Goal: Task Accomplishment & Management: Manage account settings

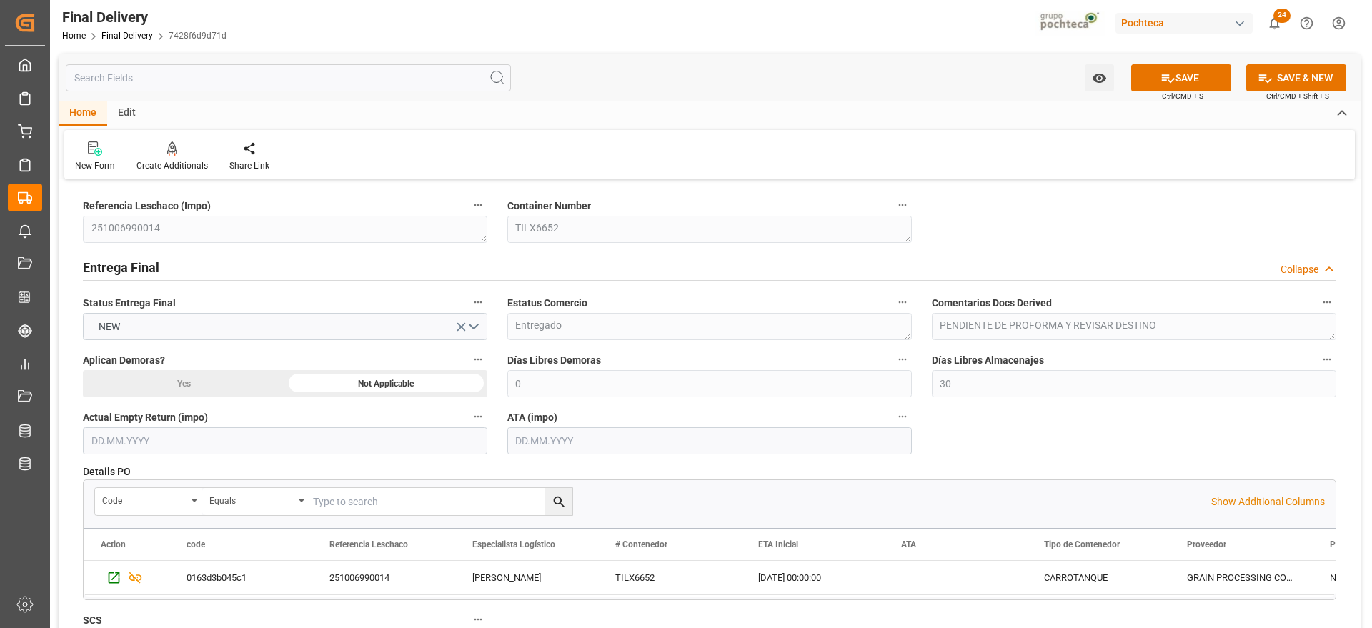
scroll to position [1430, 0]
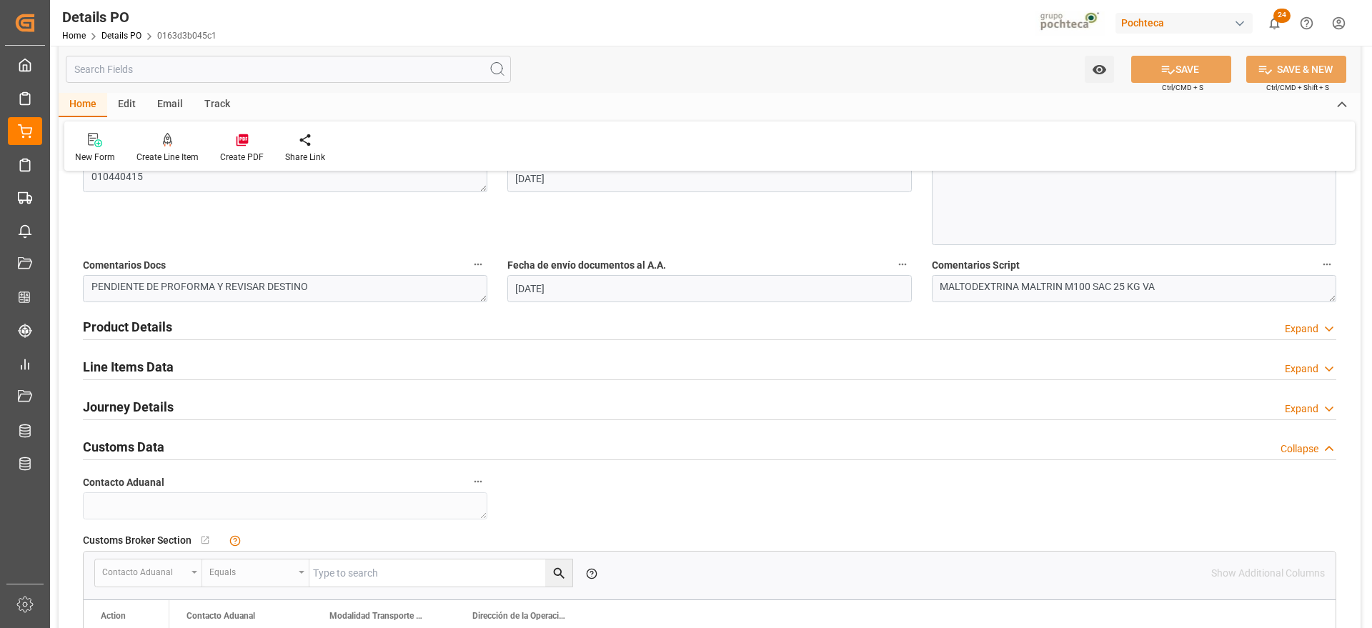
scroll to position [736, 0]
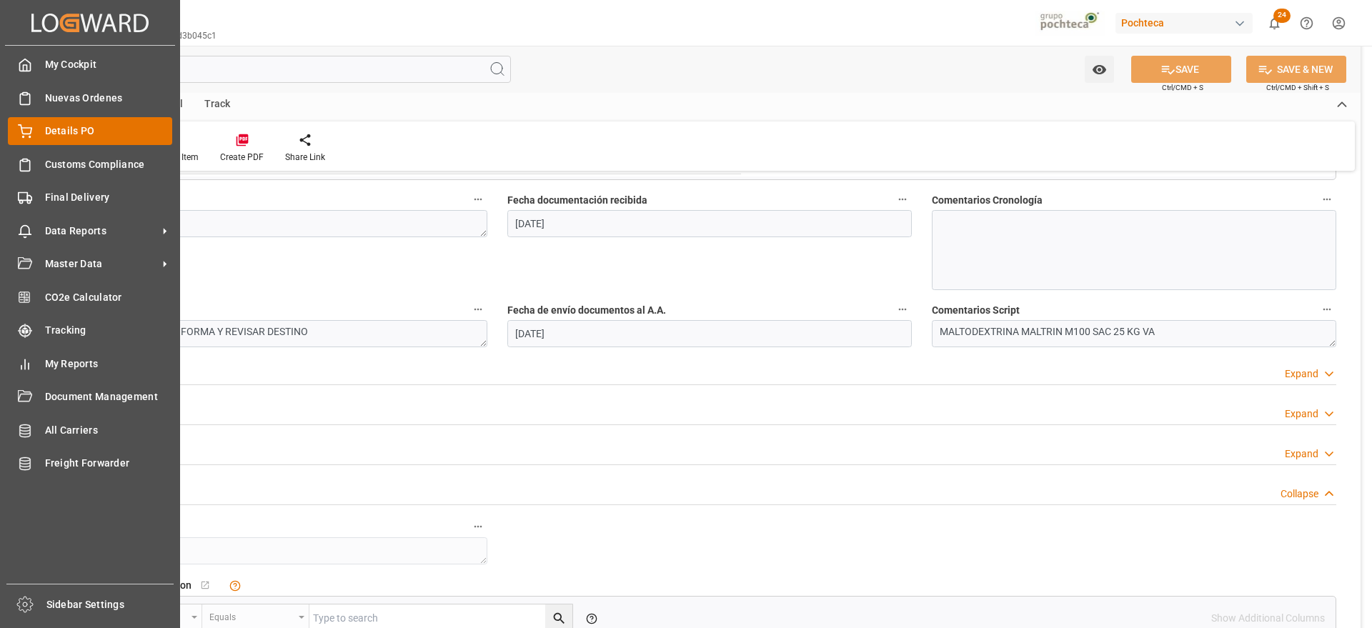
click at [45, 133] on span "Details PO" at bounding box center [109, 131] width 128 height 15
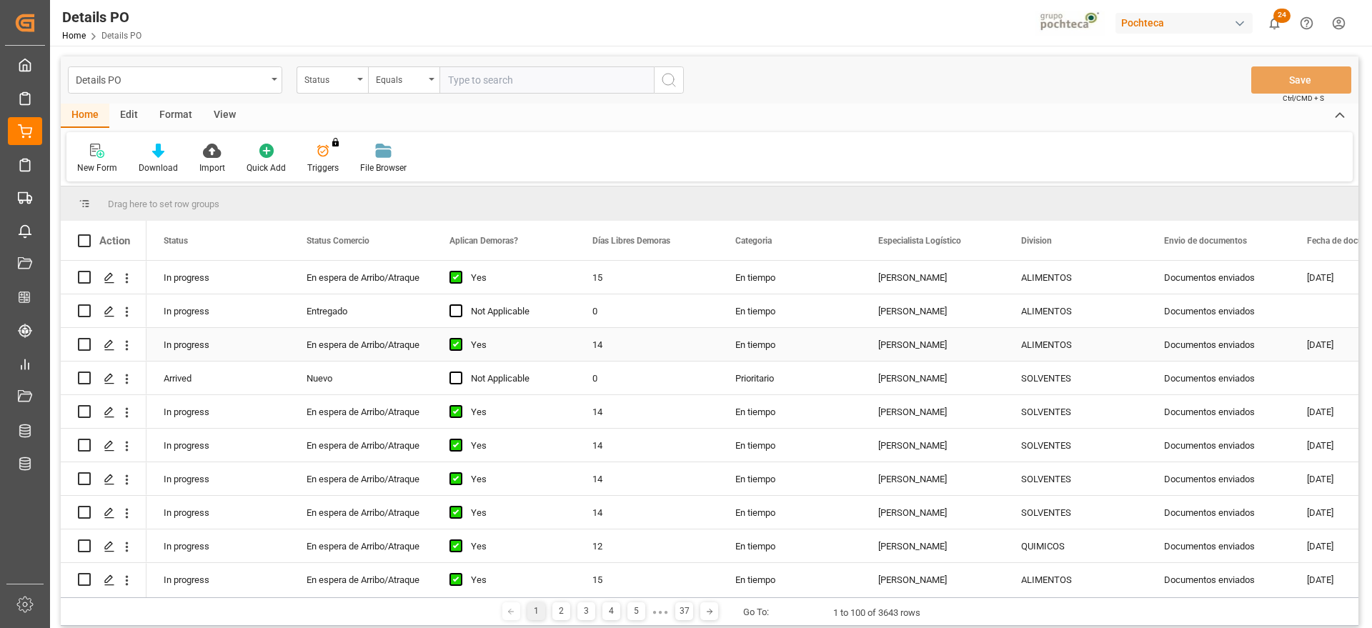
click at [1186, 342] on div "Documentos enviados" at bounding box center [1218, 344] width 143 height 33
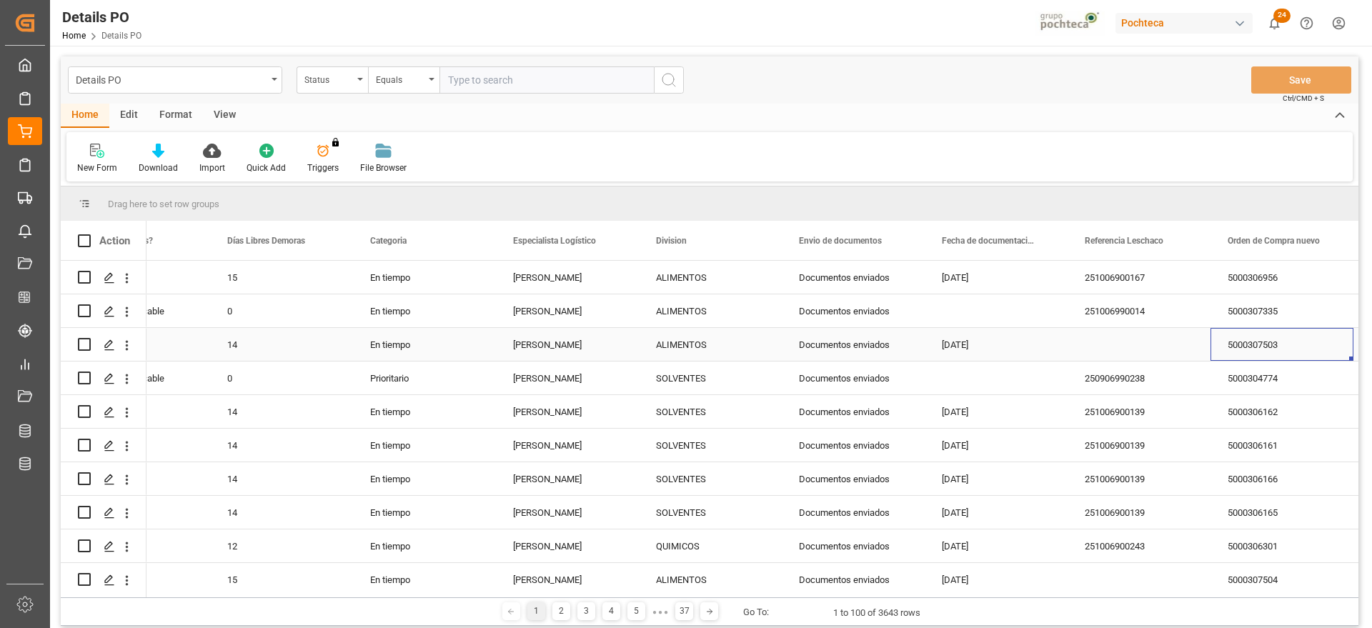
scroll to position [0, 508]
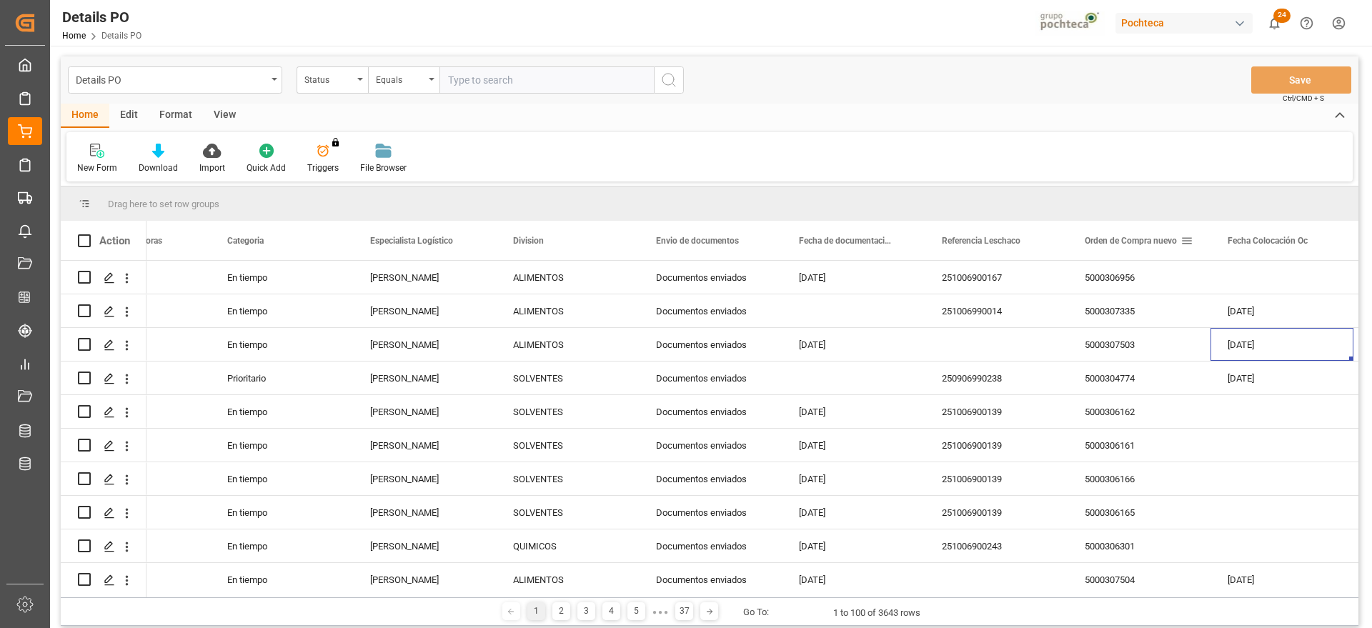
click at [1189, 237] on span at bounding box center [1187, 240] width 13 height 13
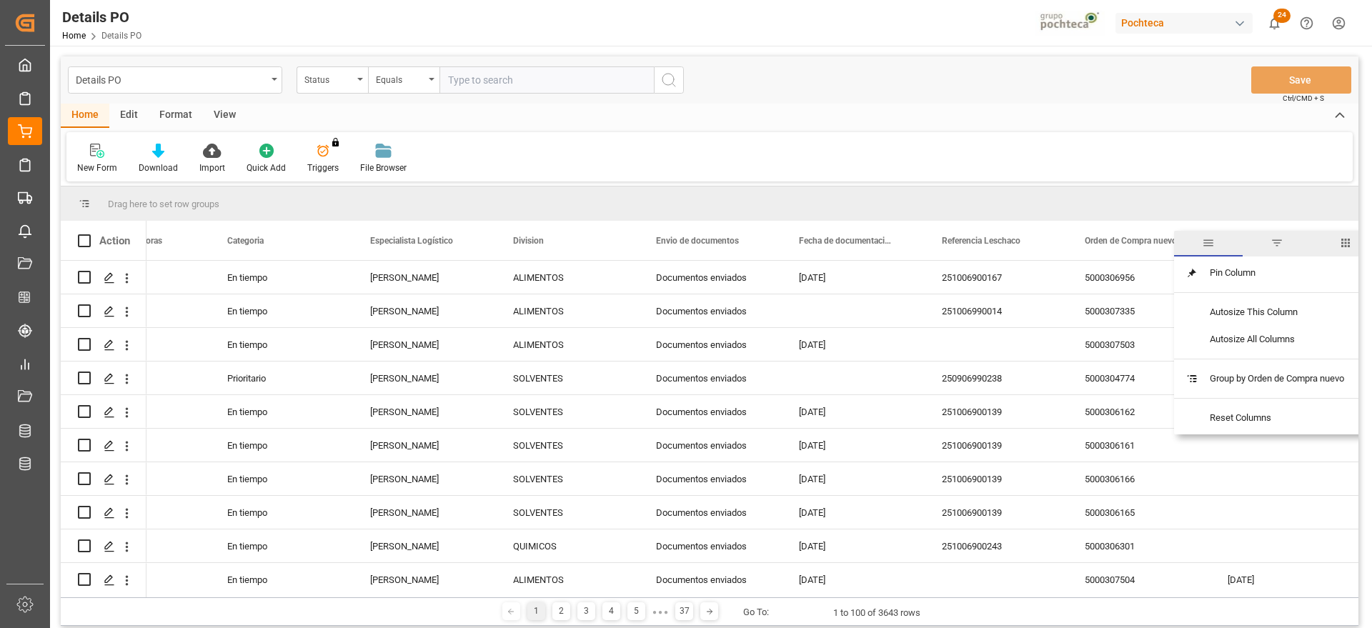
click at [1279, 239] on span "filter" at bounding box center [1277, 243] width 13 height 13
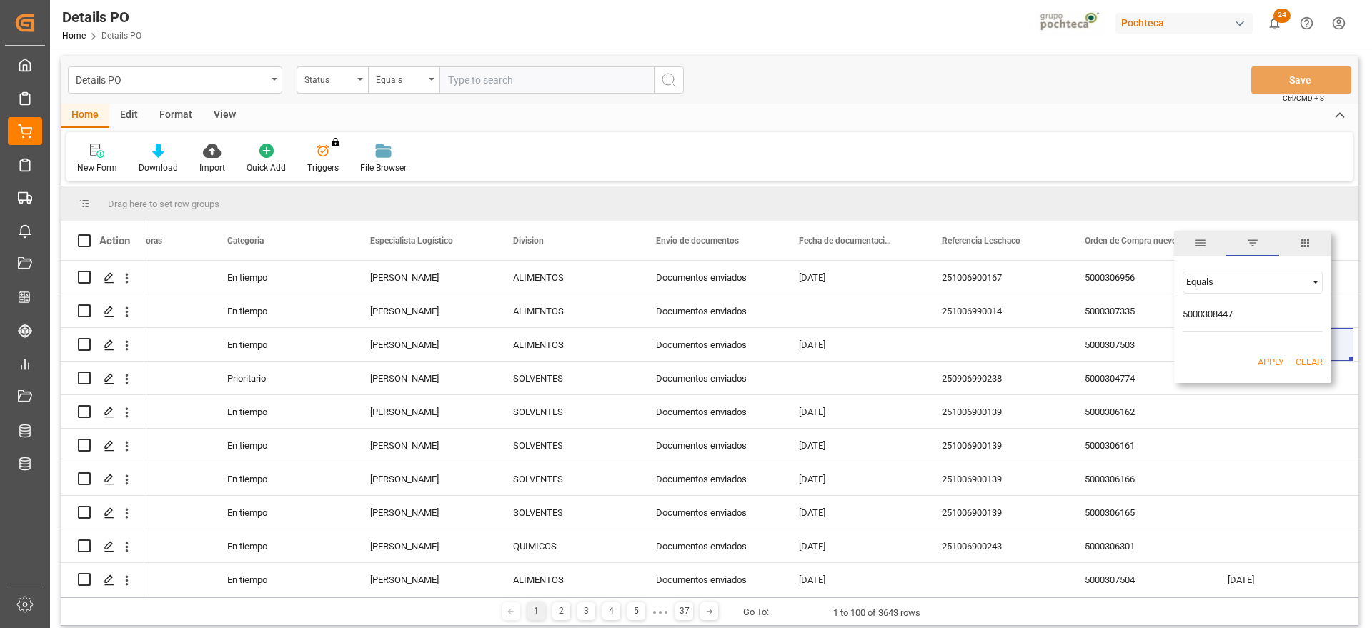
type input "5000308447"
click at [1268, 357] on button "Apply" at bounding box center [1271, 362] width 26 height 14
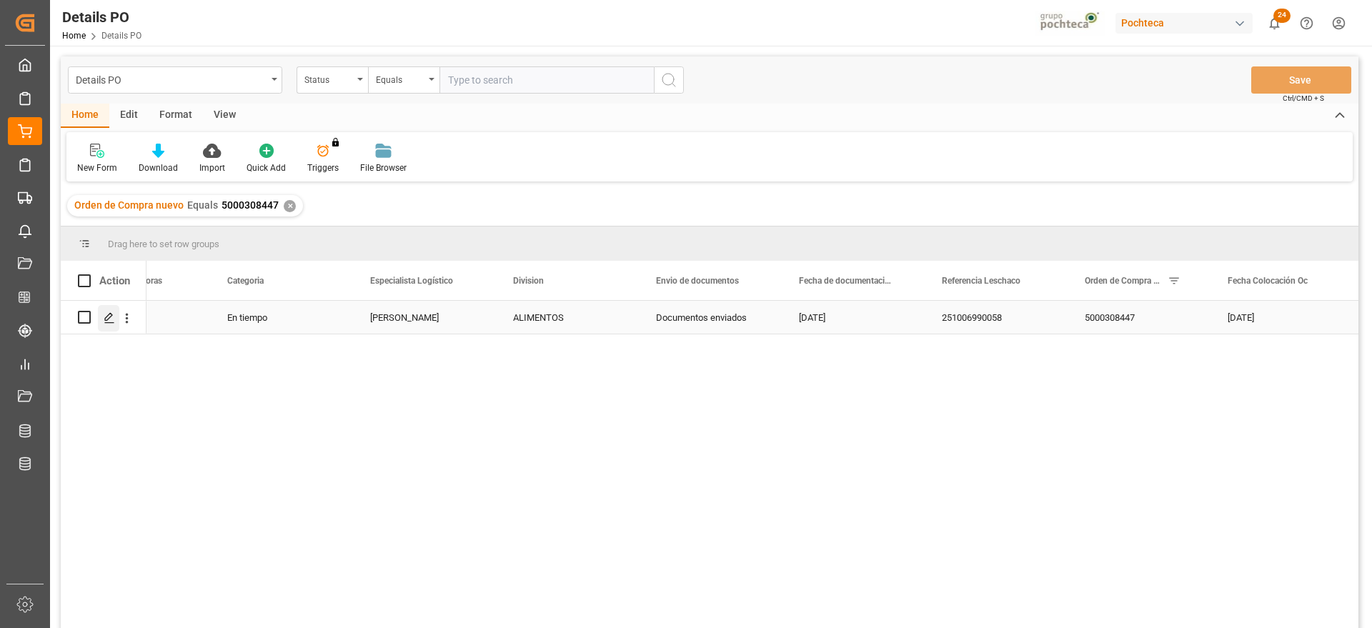
click at [110, 322] on icon "Press SPACE to select this row." at bounding box center [109, 317] width 11 height 11
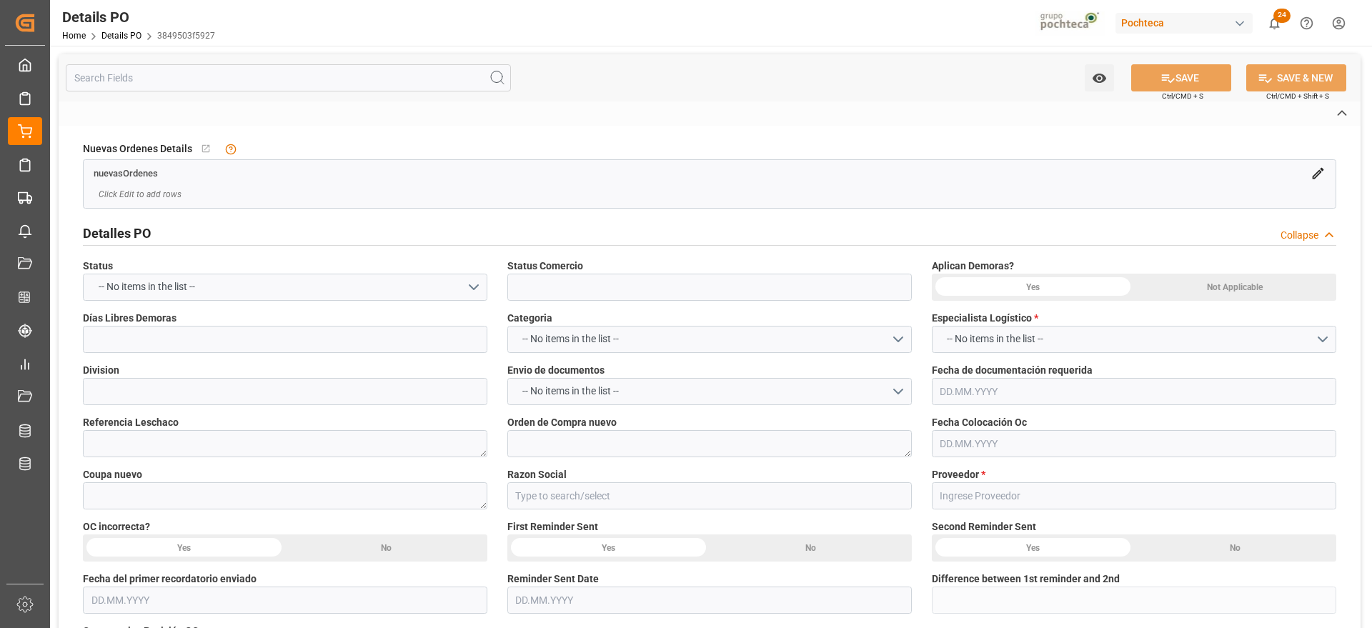
type input "En Frontera"
type input "ALIMENTOS"
type textarea "251006990058"
type textarea "5000308447"
type textarea "199006"
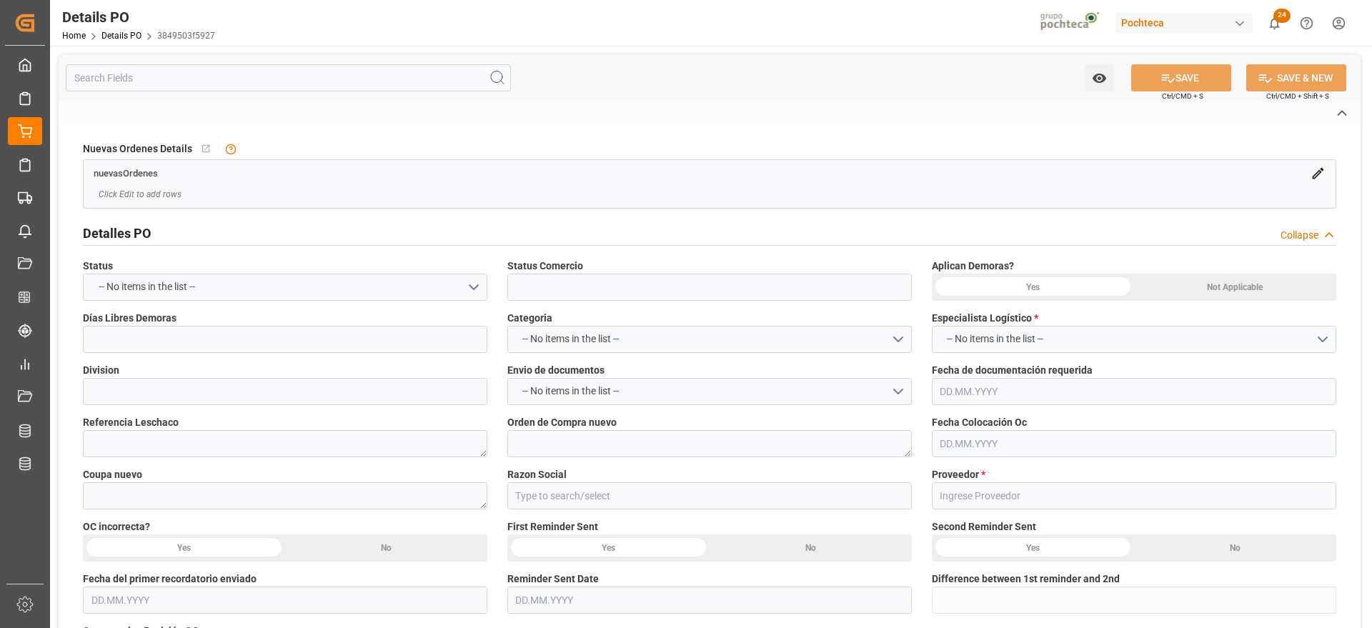
type input "Materias Primas"
type input "SOLVAY CHEMICALS INC"
type textarea "78045648, 78046121"
type textarea "número de parte 61628 ya que es el que viene, en factura menciona 94918 y 64743…"
type textarea "PEROXIDO DE HIDROGENO ALIM 35% C-1315.41"
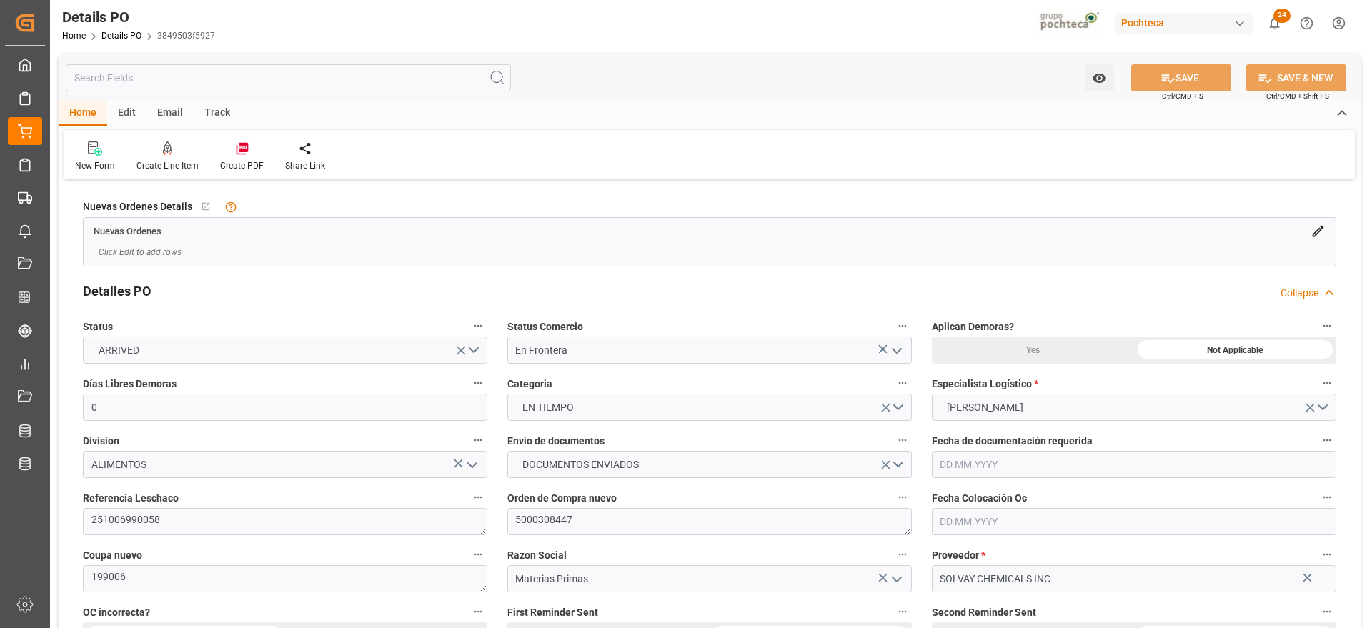
type input "0"
type input "[DATE]"
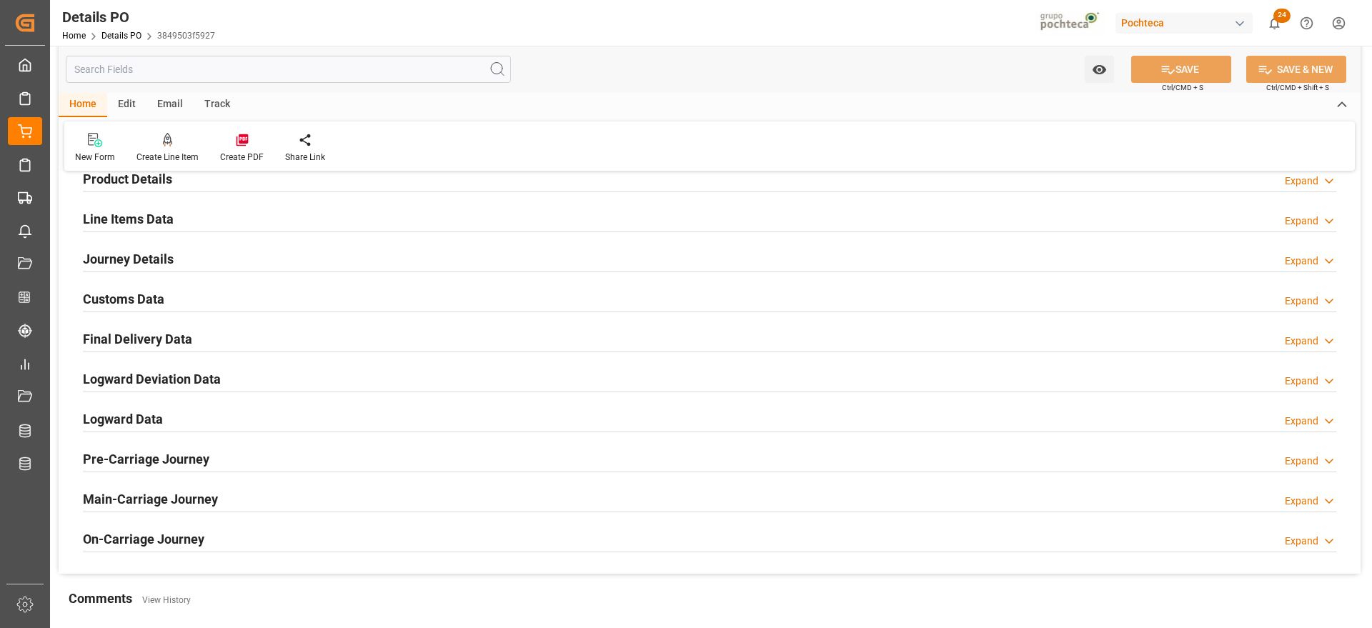
scroll to position [893, 0]
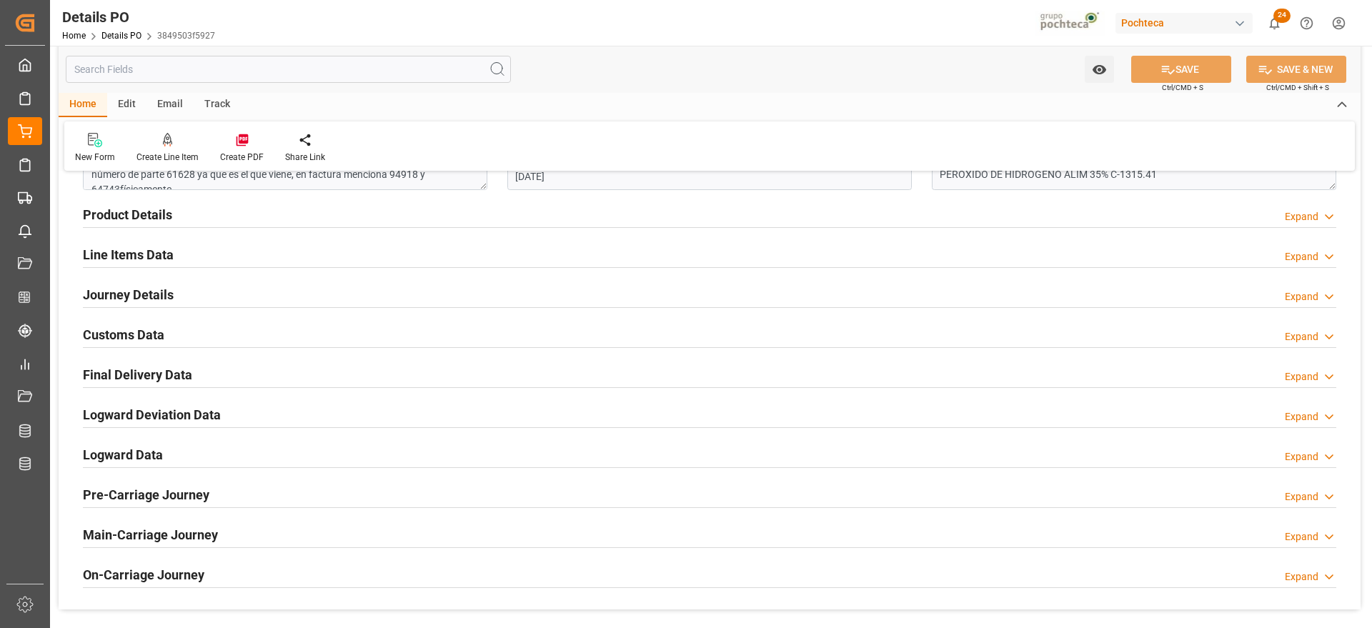
click at [109, 334] on h2 "Customs Data" at bounding box center [123, 334] width 81 height 19
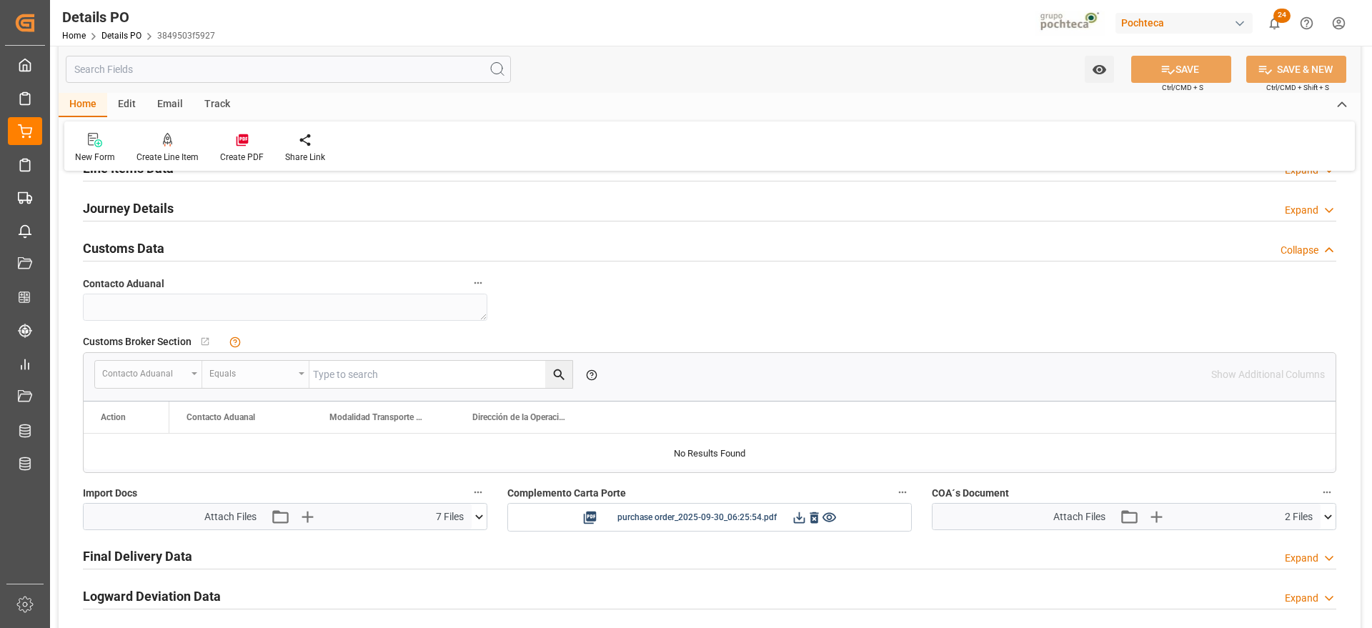
scroll to position [983, 0]
click at [141, 202] on h2 "Journey Details" at bounding box center [128, 205] width 91 height 19
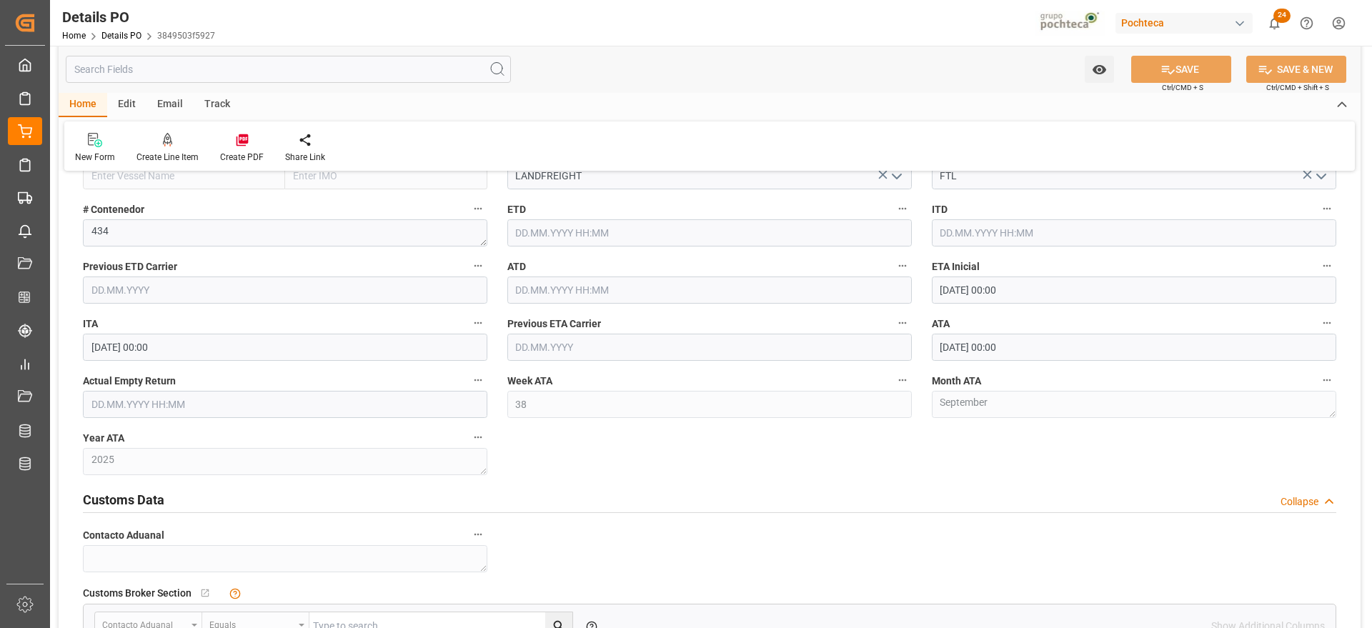
scroll to position [1251, 0]
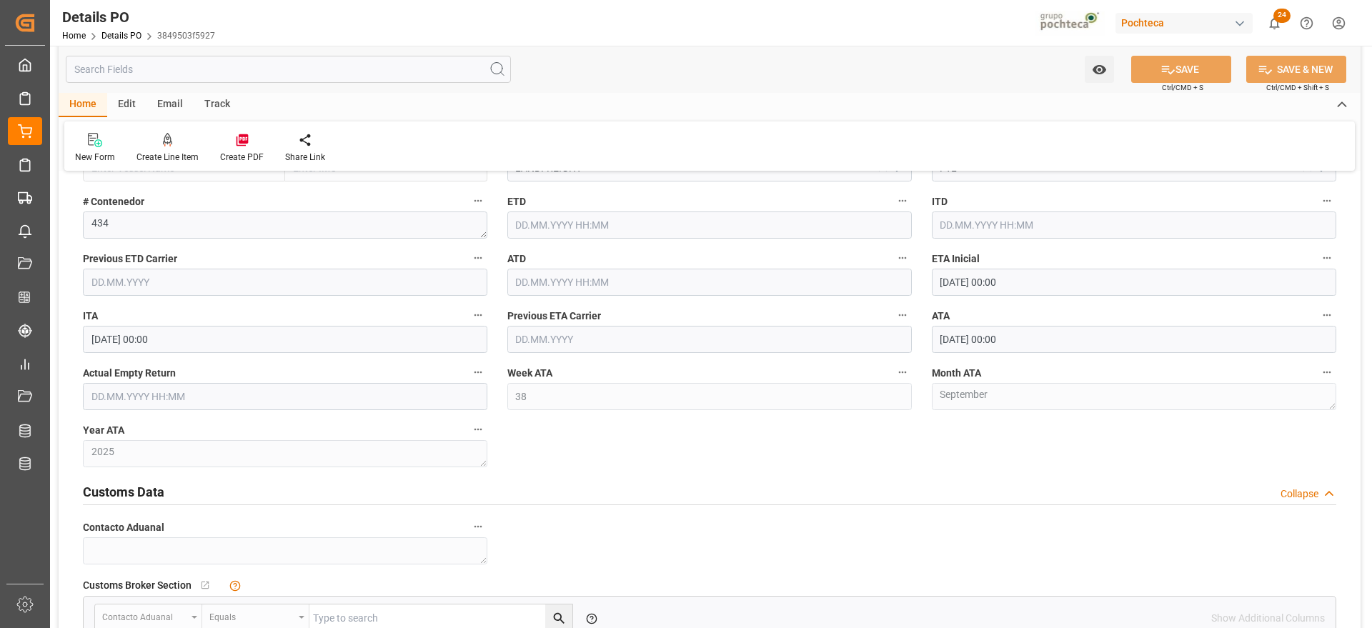
click at [217, 390] on input "text" at bounding box center [285, 396] width 405 height 27
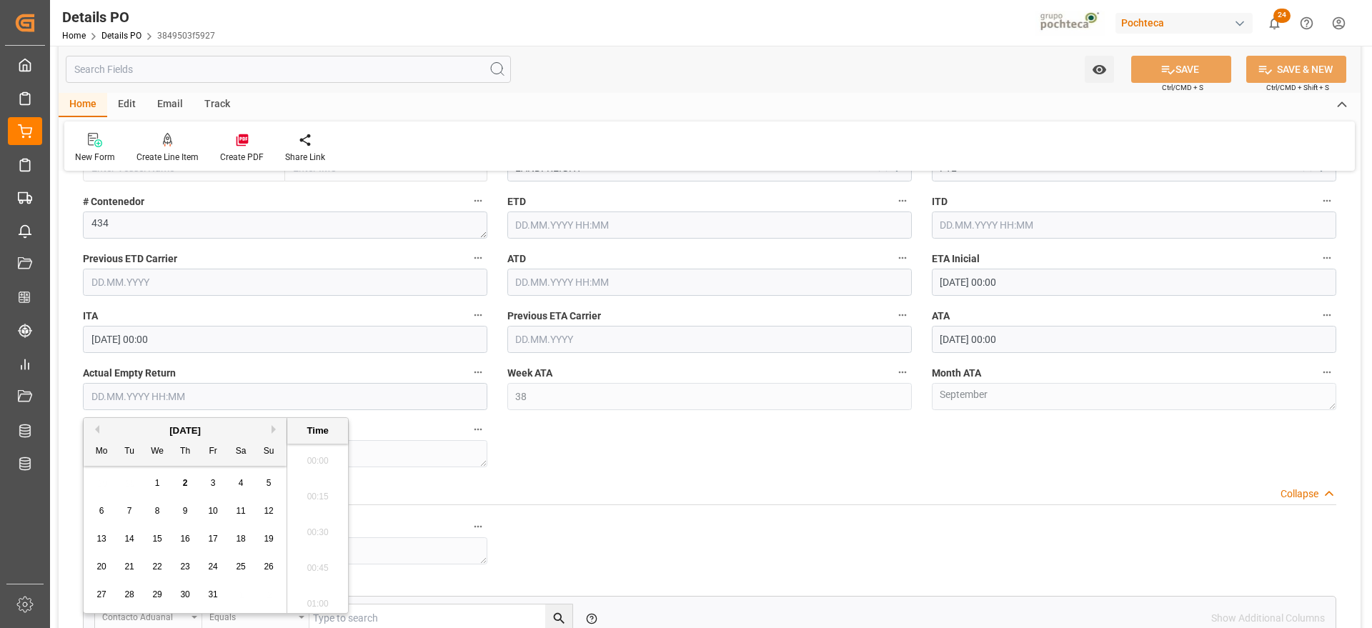
scroll to position [1363, 0]
click at [135, 480] on div "29 30 1 2 3 4 5" at bounding box center [185, 484] width 195 height 28
click at [218, 486] on div "3" at bounding box center [213, 483] width 18 height 17
type input "[DATE] 00:00"
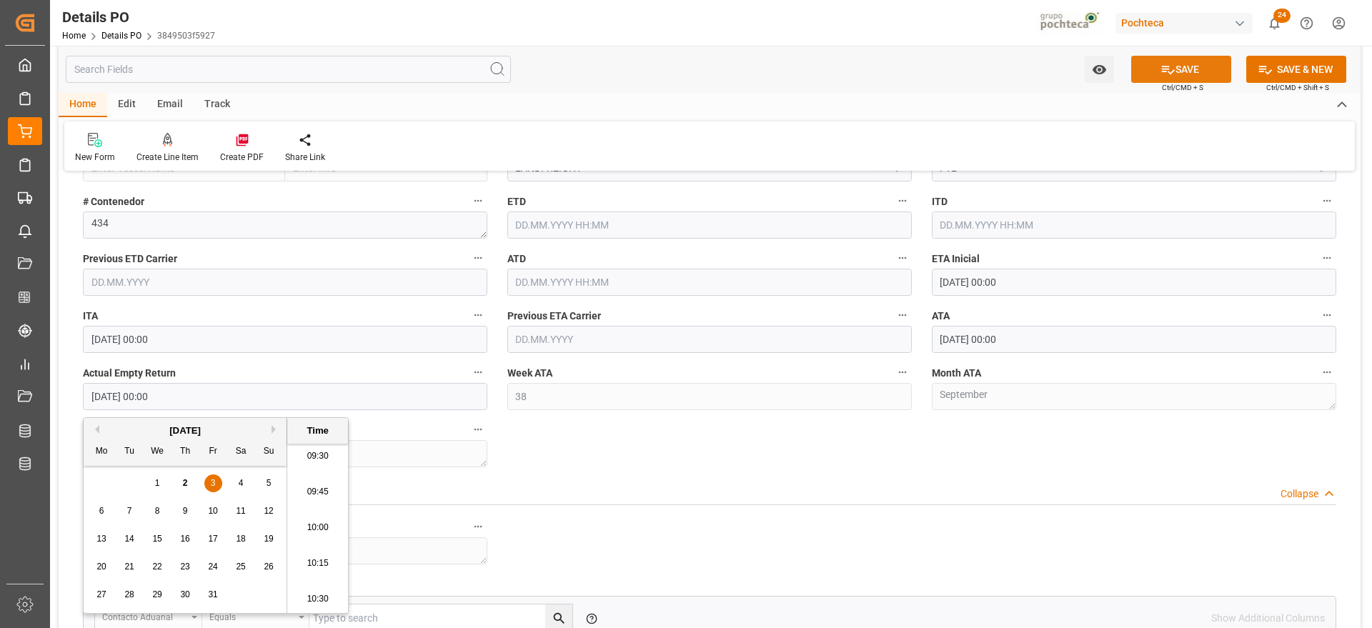
click at [1194, 74] on button "SAVE" at bounding box center [1182, 69] width 100 height 27
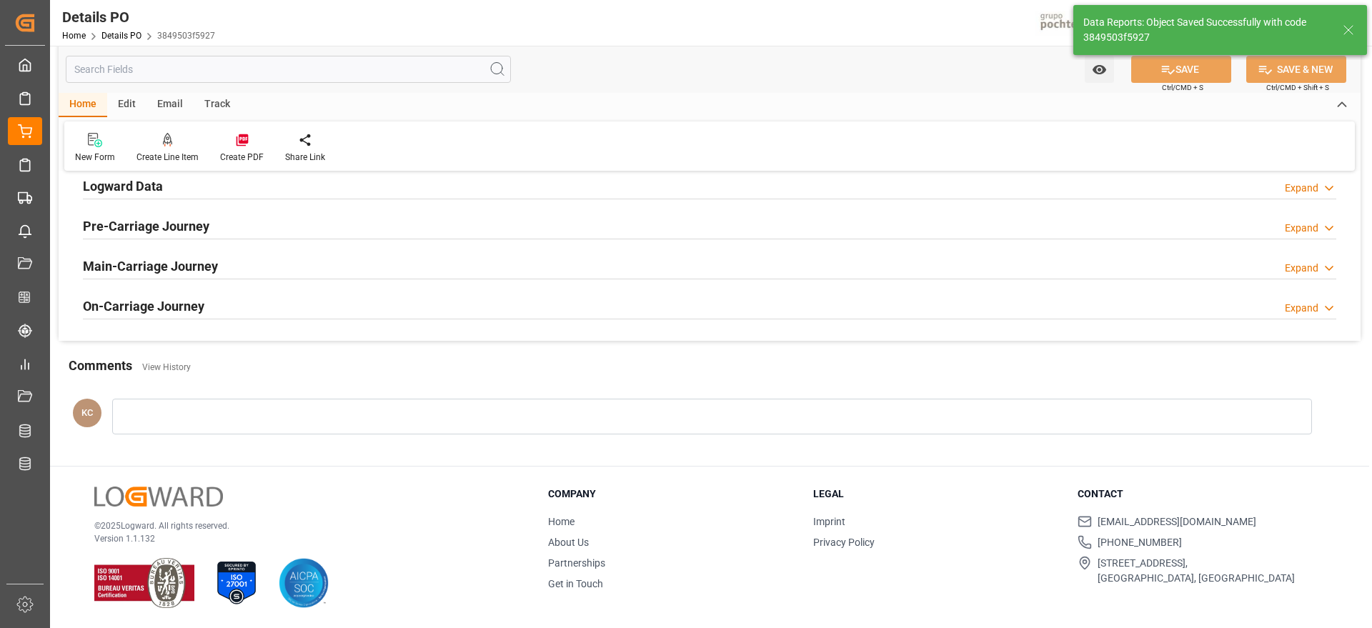
scroll to position [736, 0]
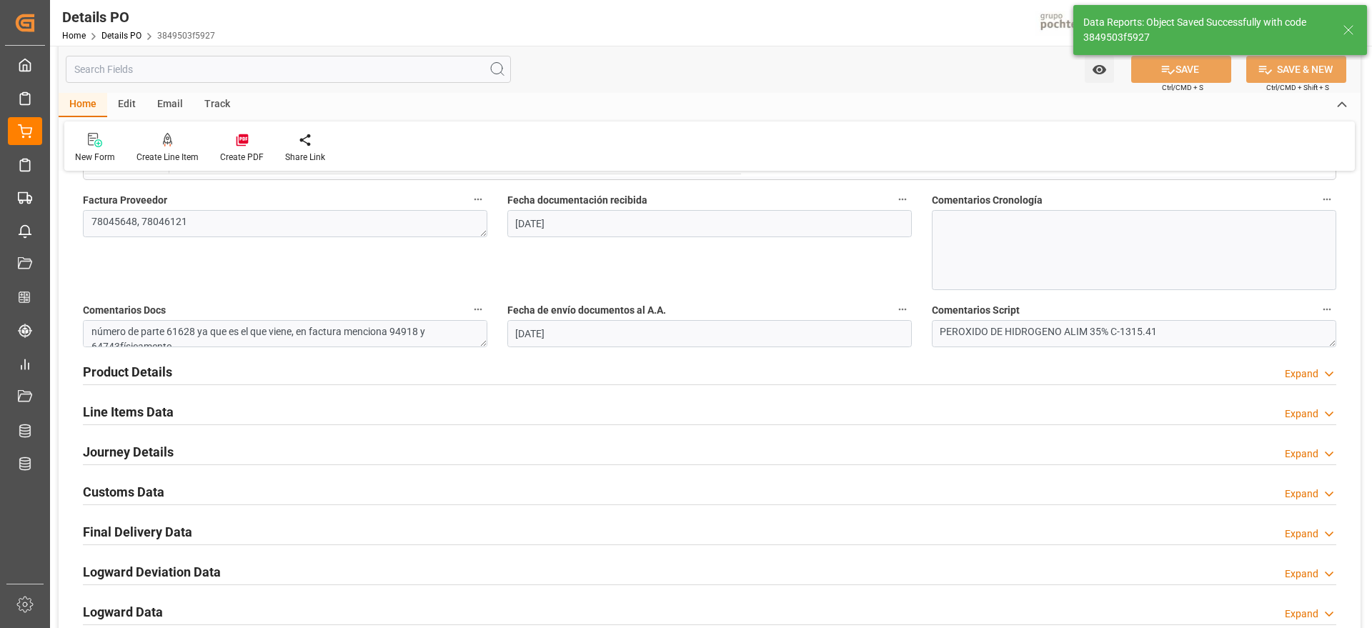
click at [135, 535] on h2 "Final Delivery Data" at bounding box center [137, 532] width 109 height 19
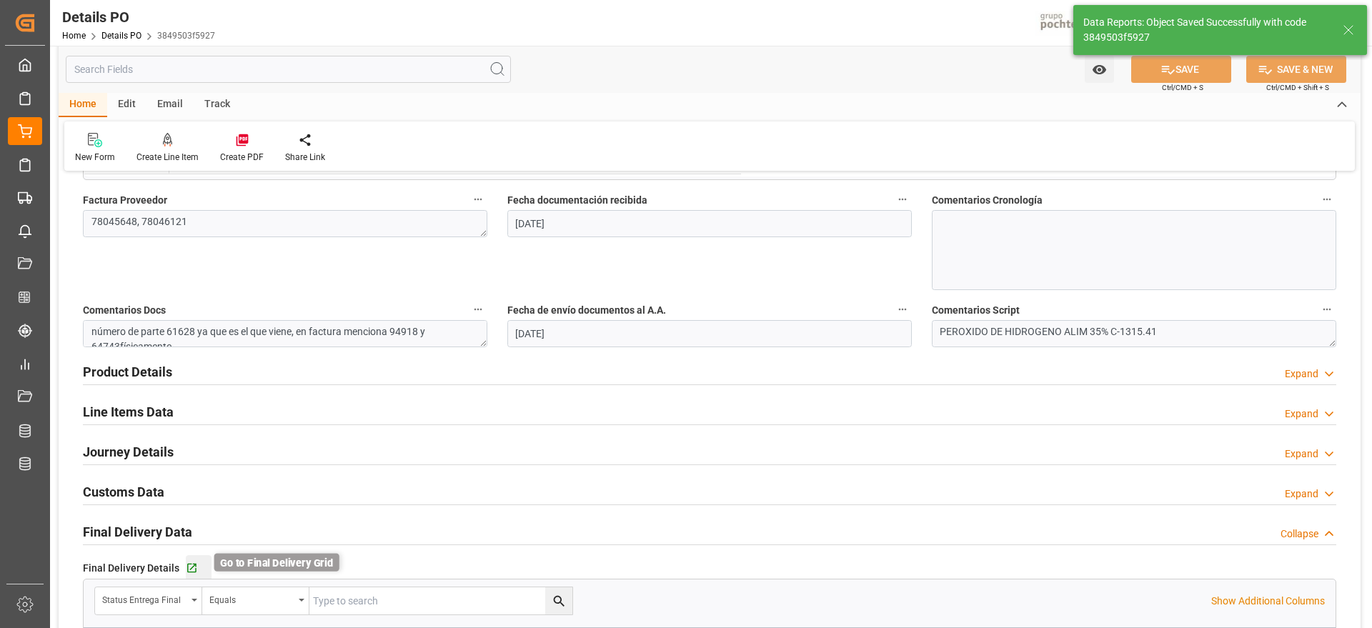
click at [193, 567] on icon "button" at bounding box center [192, 569] width 12 height 12
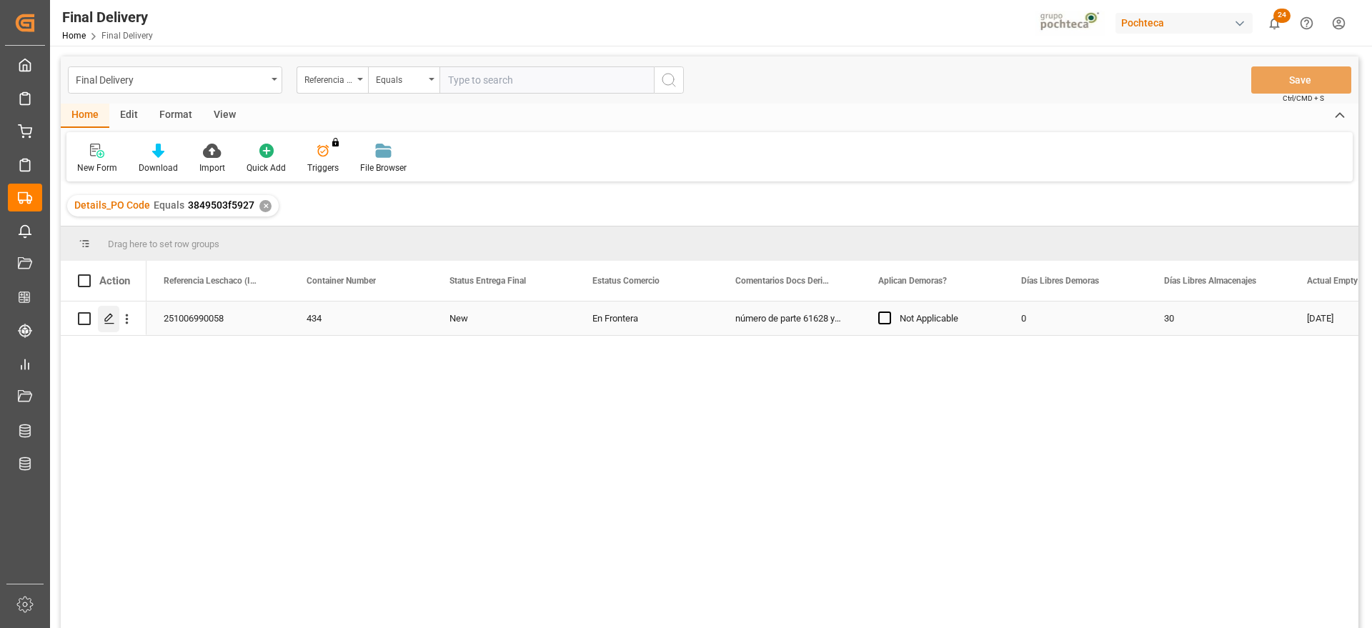
click at [109, 324] on line "Press SPACE to select this row." at bounding box center [109, 324] width 9 height 0
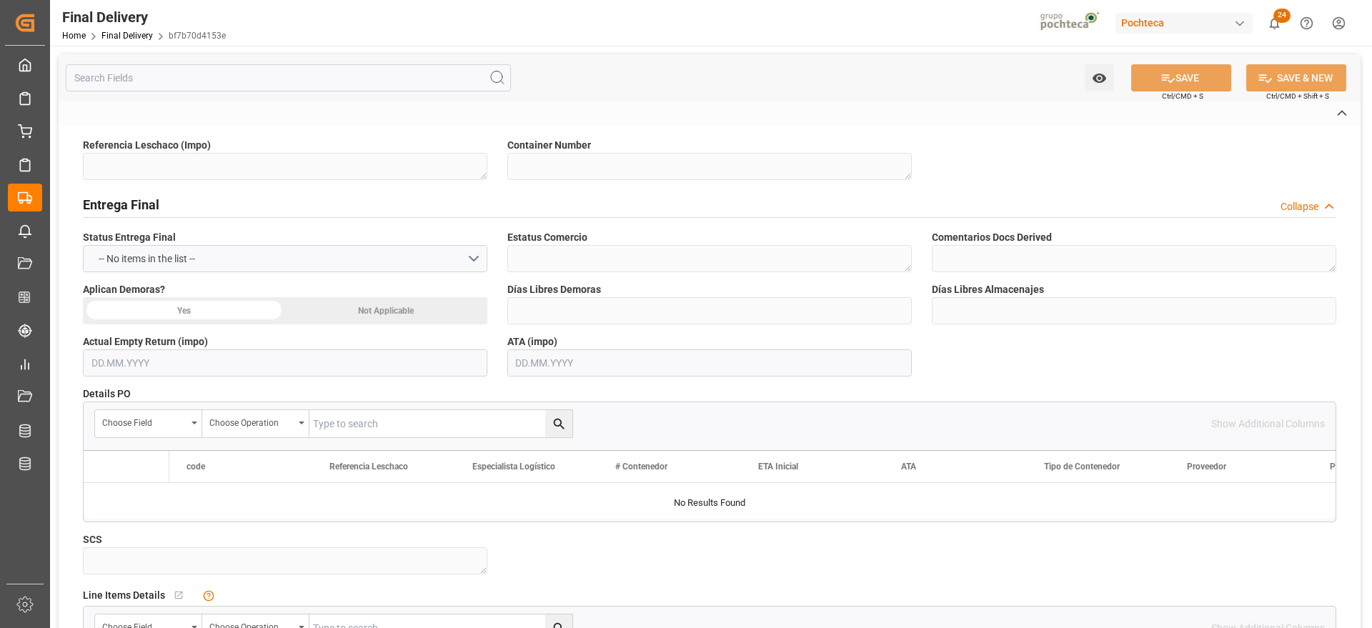
type textarea "251006990058"
type textarea "434"
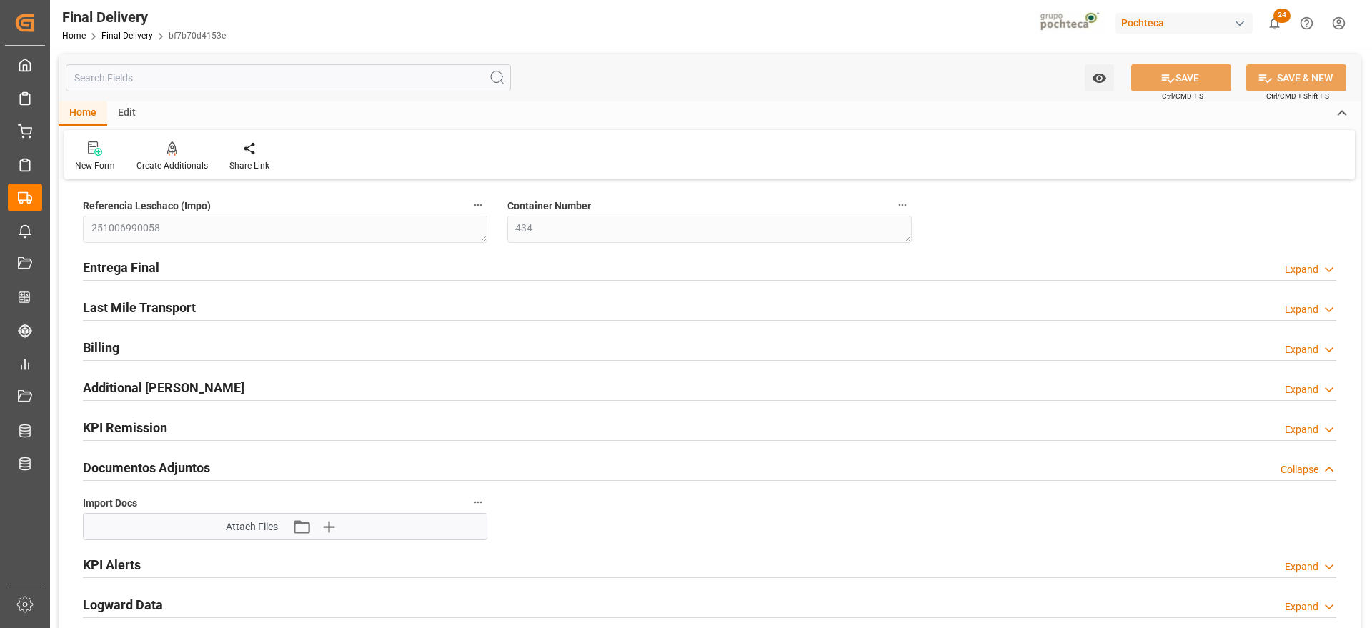
type input "0"
type input "30"
type input "03.10.2025"
type input "[DATE]"
click at [135, 258] on h2 "Entrega Final" at bounding box center [121, 267] width 76 height 19
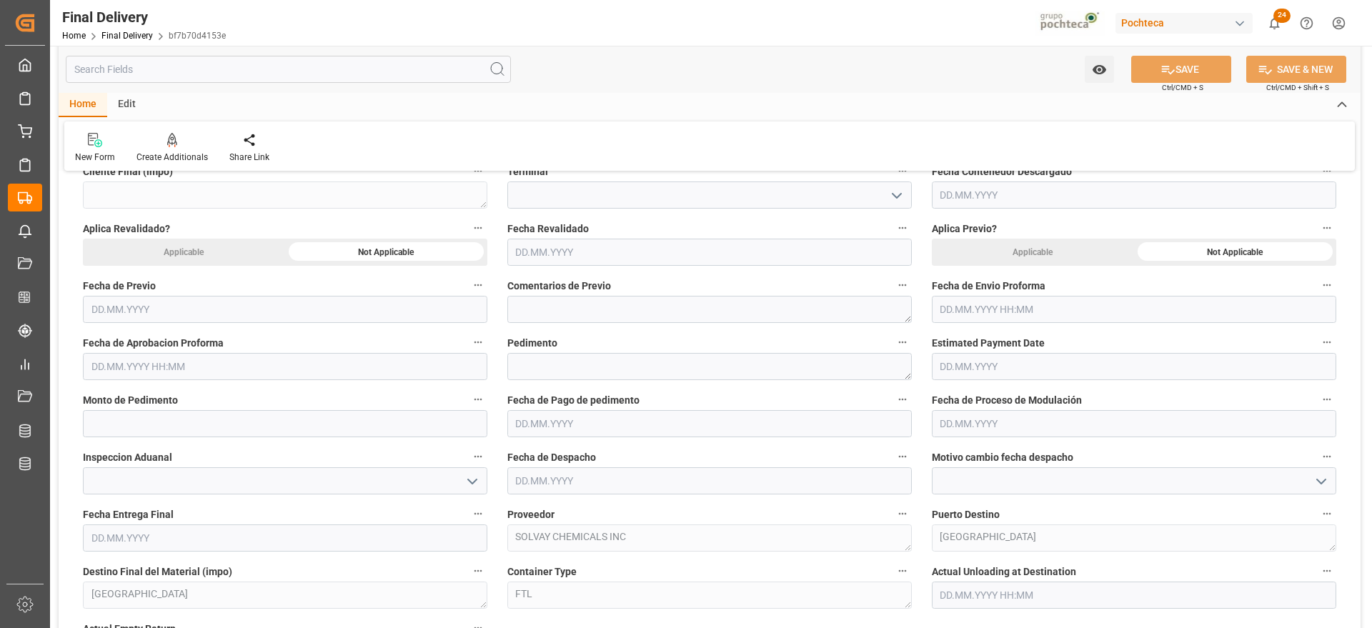
scroll to position [715, 0]
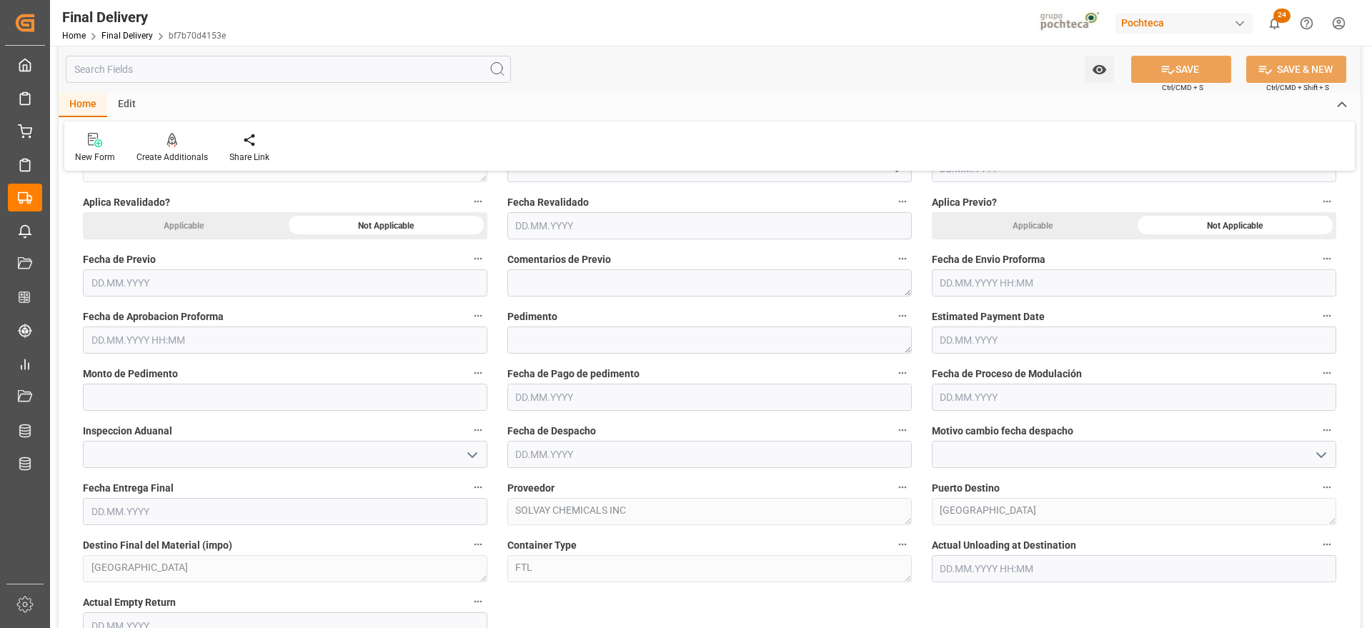
click at [1004, 279] on input "text" at bounding box center [1134, 282] width 405 height 27
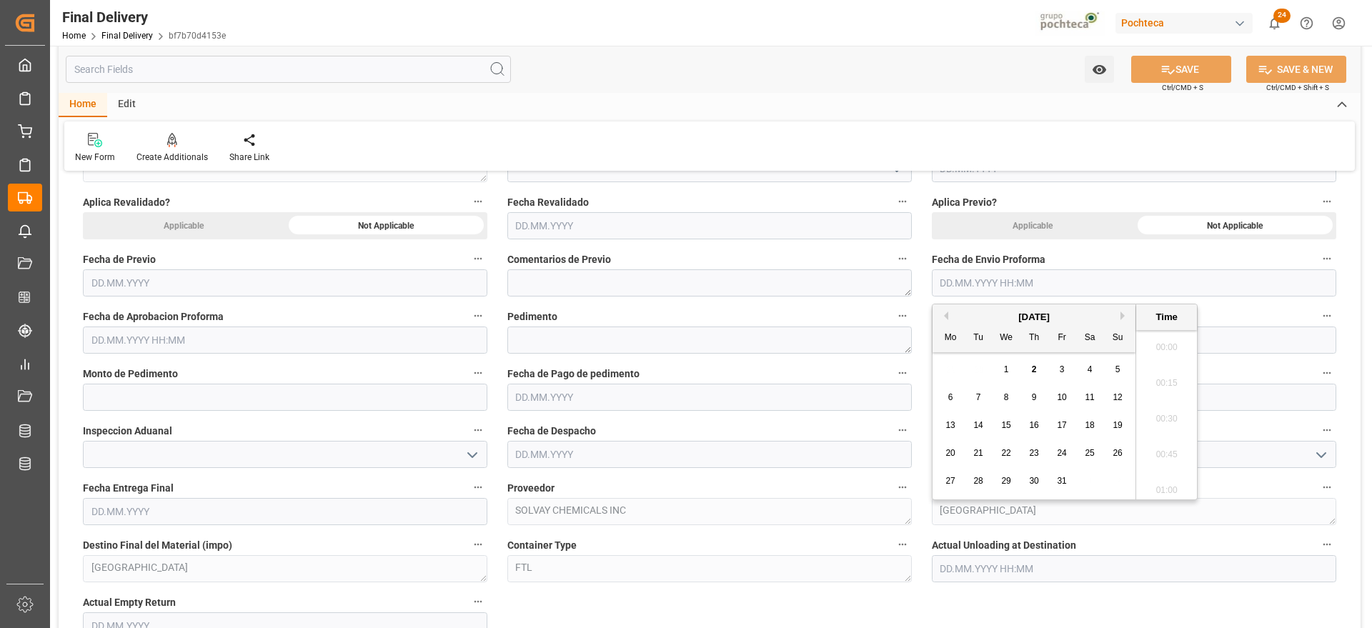
scroll to position [1363, 0]
click at [1004, 371] on span "1" at bounding box center [1006, 370] width 5 height 10
type input "01.10.2025 00:00"
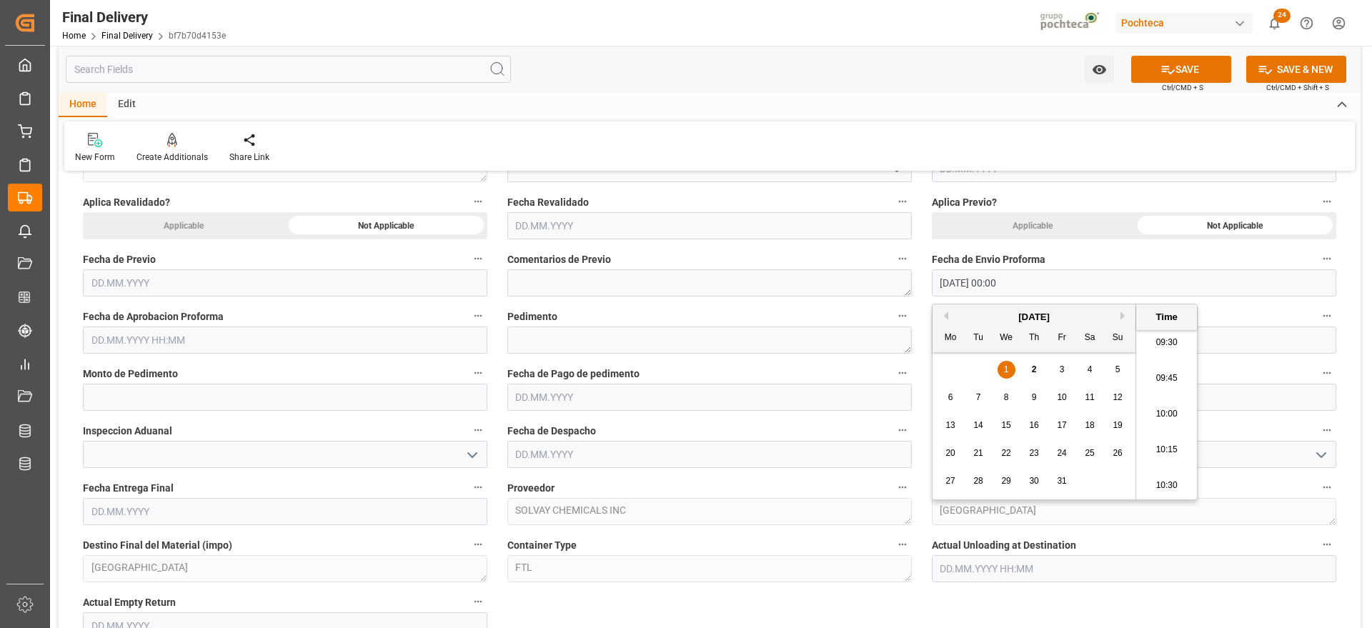
click at [244, 340] on input "text" at bounding box center [285, 340] width 405 height 27
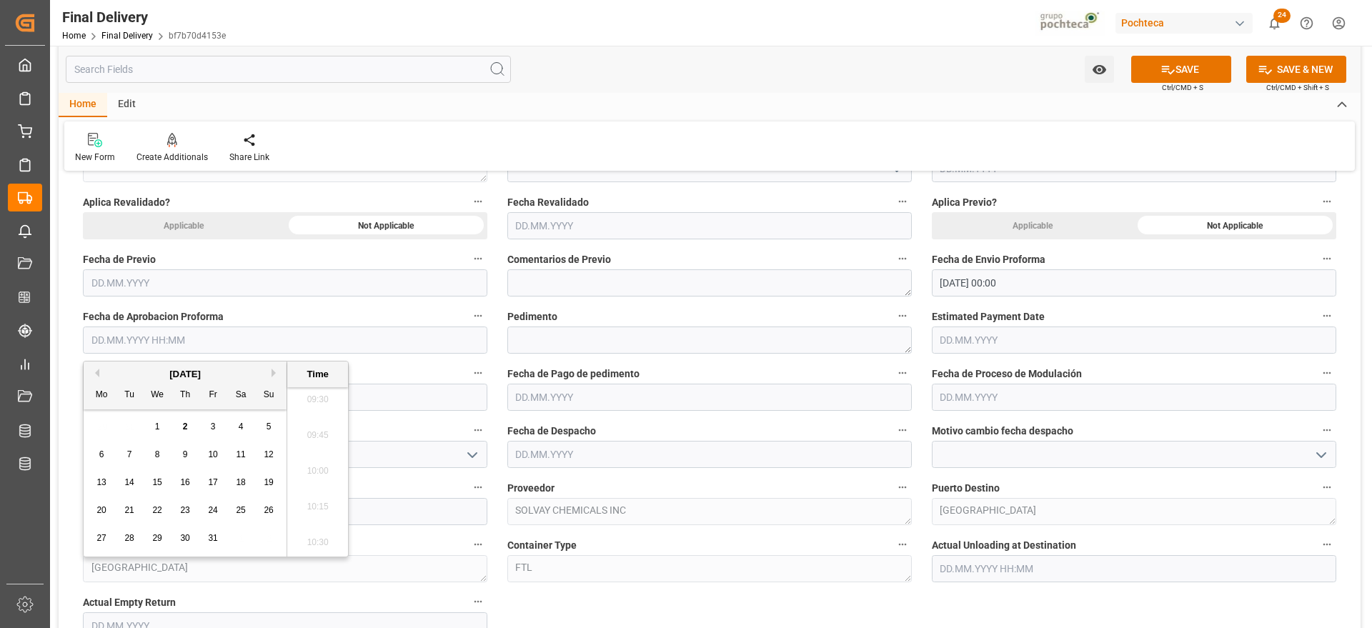
click at [154, 422] on div "1" at bounding box center [158, 427] width 18 height 17
type input "01.10.2025 00:00"
click at [565, 334] on textarea at bounding box center [709, 340] width 405 height 27
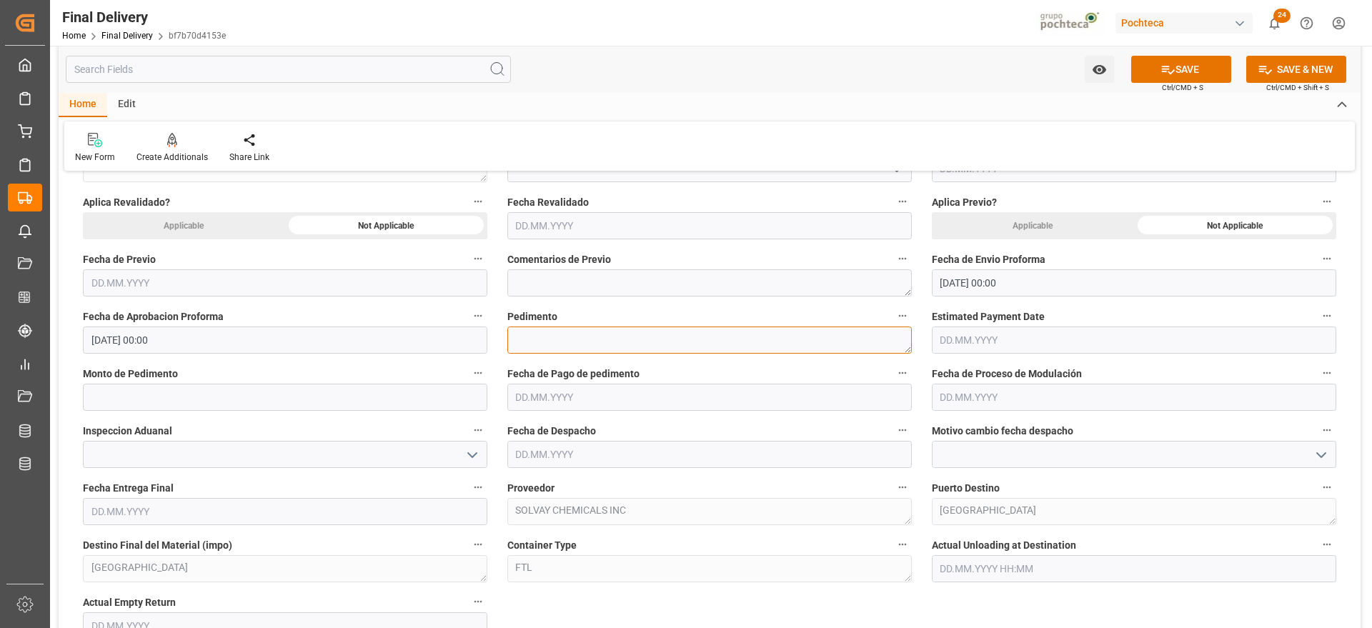
drag, startPoint x: 573, startPoint y: 334, endPoint x: 520, endPoint y: 339, distance: 53.1
click at [518, 337] on textarea at bounding box center [709, 340] width 405 height 27
paste textarea "25 80 3617 5002754"
type textarea "25 80 3617 5002754"
click at [155, 395] on input "text" at bounding box center [285, 397] width 405 height 27
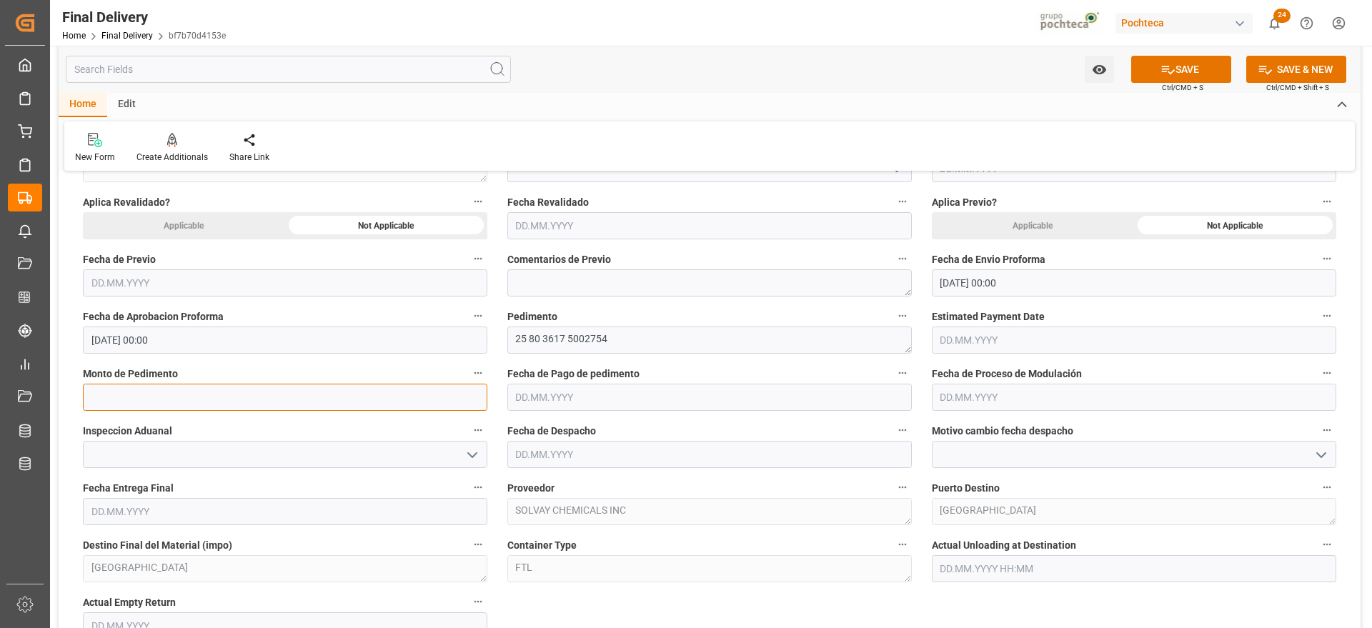
paste input "64087"
type input "64087"
click at [541, 401] on input "text" at bounding box center [709, 397] width 405 height 27
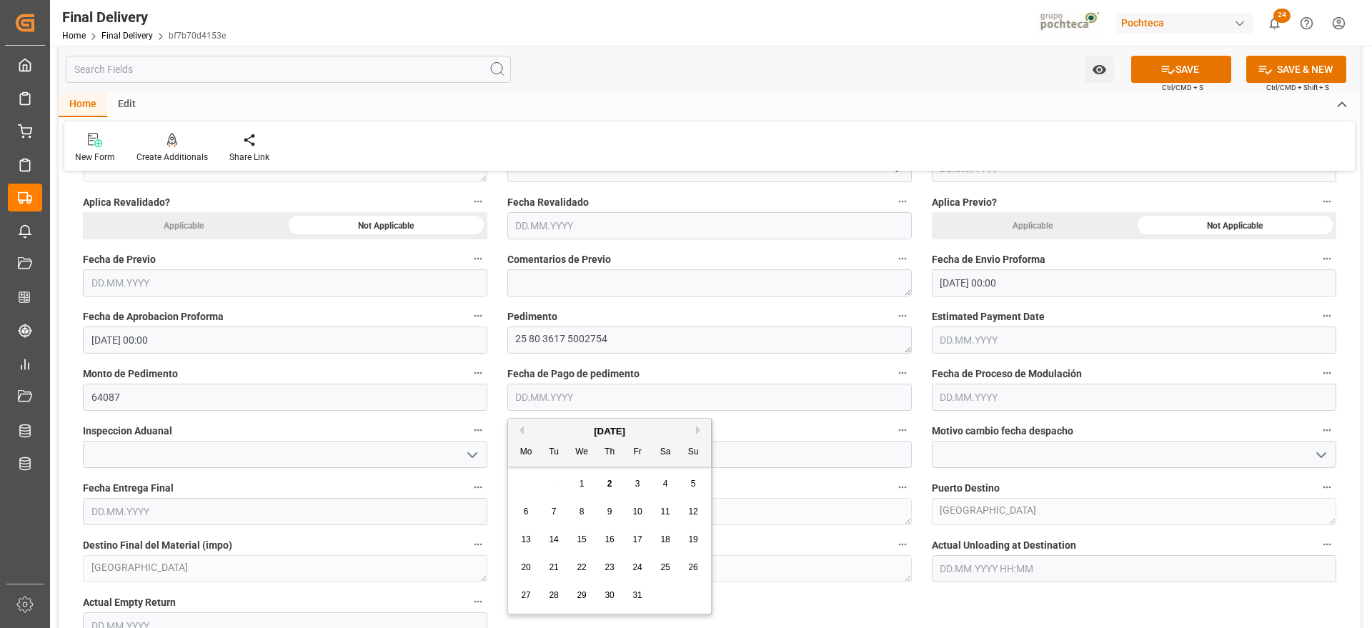
click at [586, 477] on div "1" at bounding box center [582, 484] width 18 height 17
type input "[DATE]"
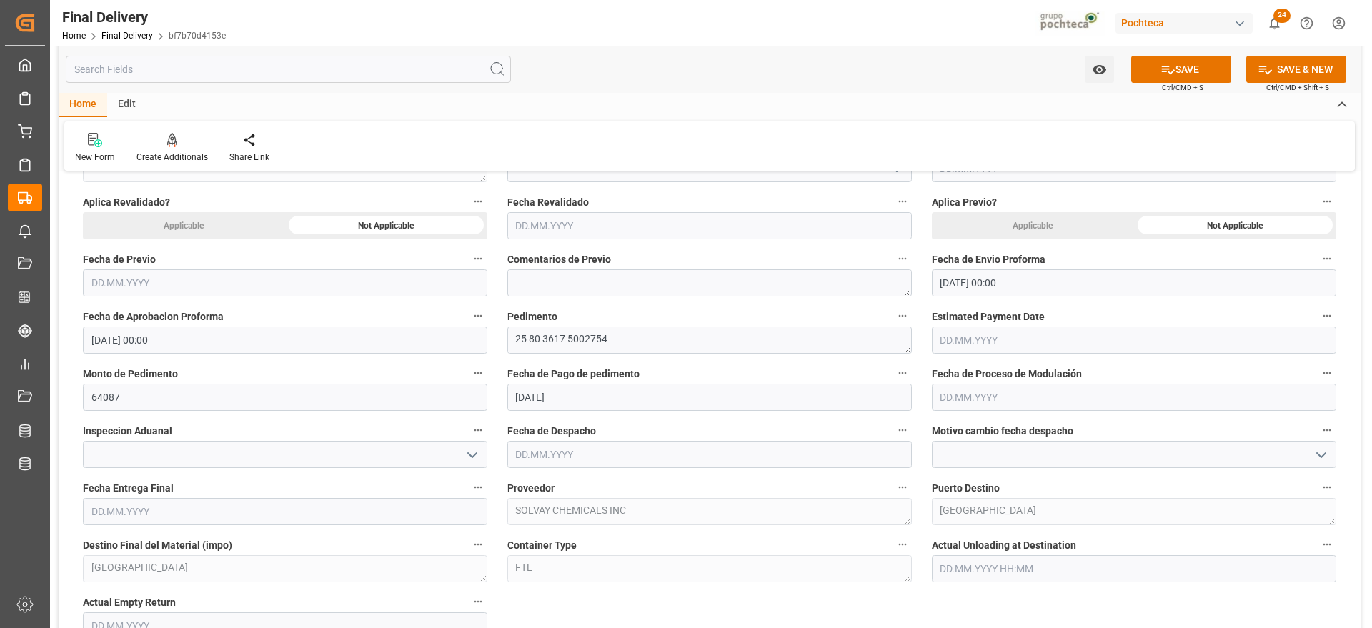
click at [544, 452] on input "text" at bounding box center [709, 454] width 405 height 27
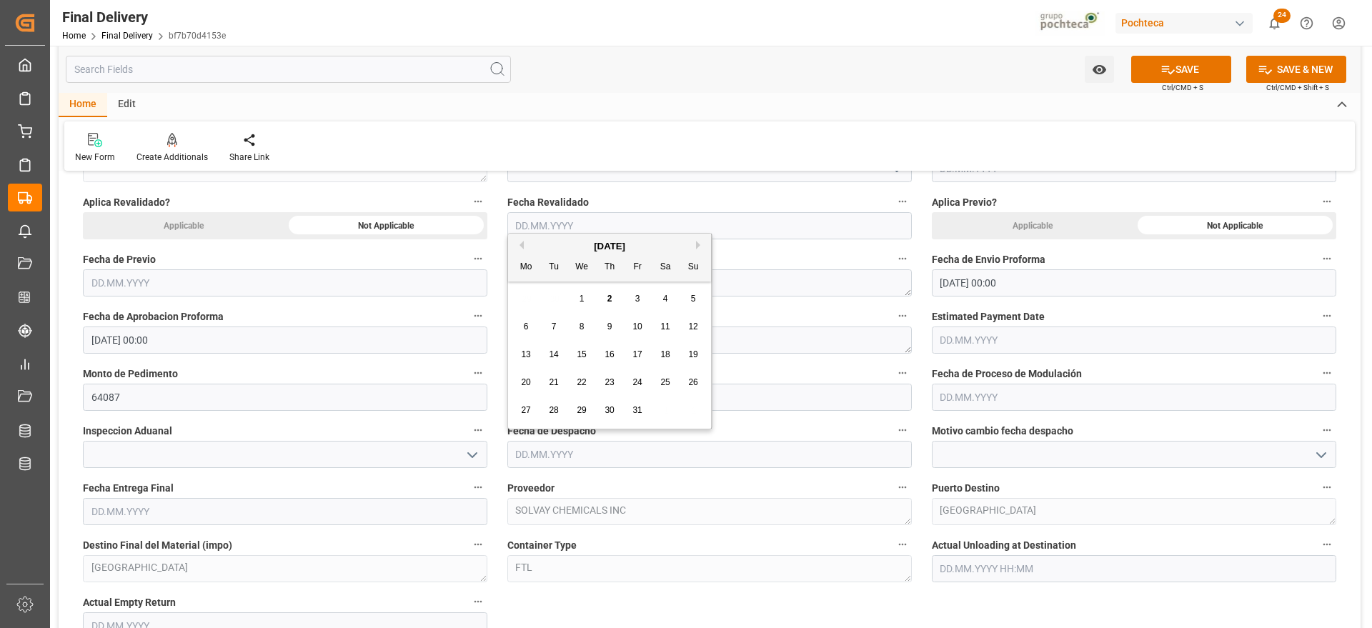
click at [611, 298] on span "2" at bounding box center [610, 299] width 5 height 10
type input "[DATE]"
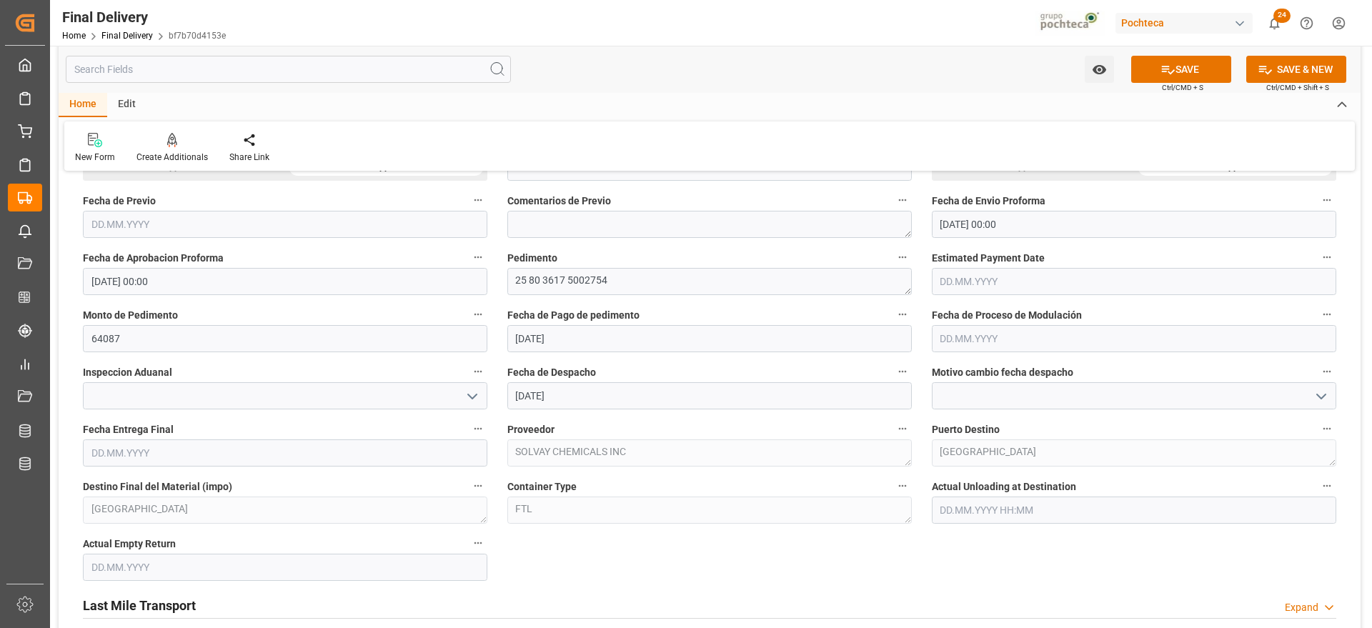
scroll to position [804, 0]
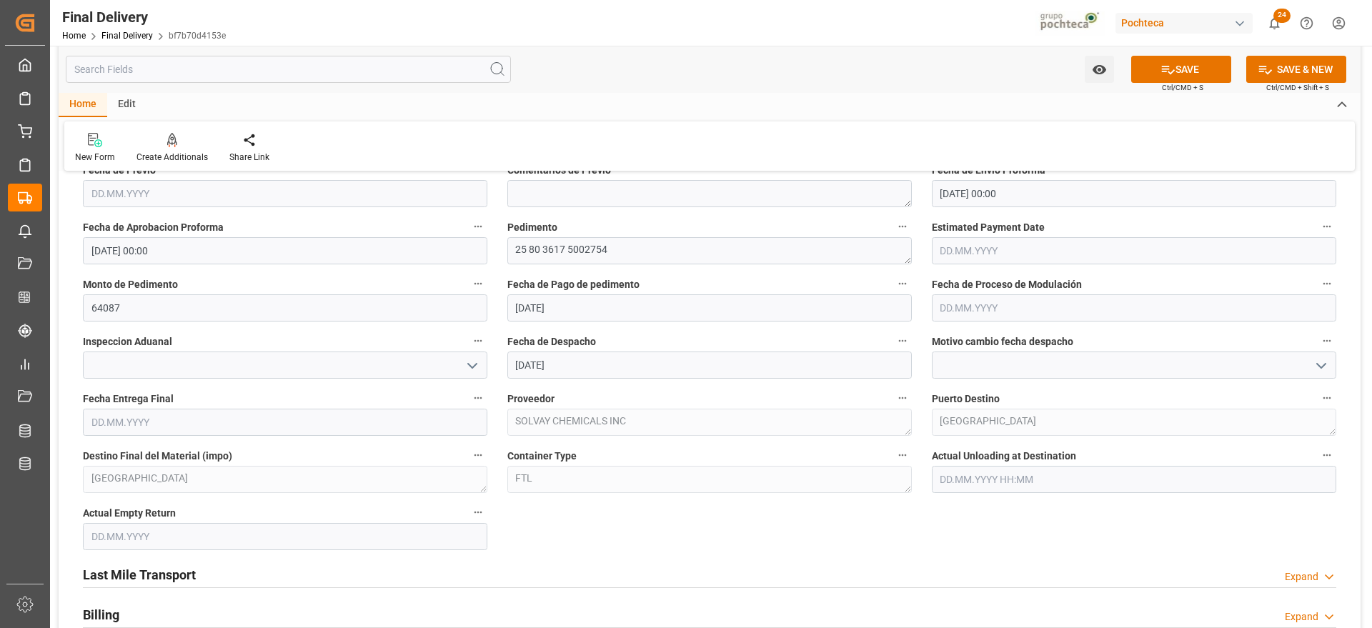
click at [168, 423] on input "text" at bounding box center [285, 422] width 405 height 27
click at [99, 276] on div "29 30 1 2 3 4 5" at bounding box center [185, 267] width 195 height 28
click at [212, 267] on span "3" at bounding box center [213, 267] width 5 height 10
type input "03.10.2025"
click at [164, 528] on input "text" at bounding box center [285, 536] width 405 height 27
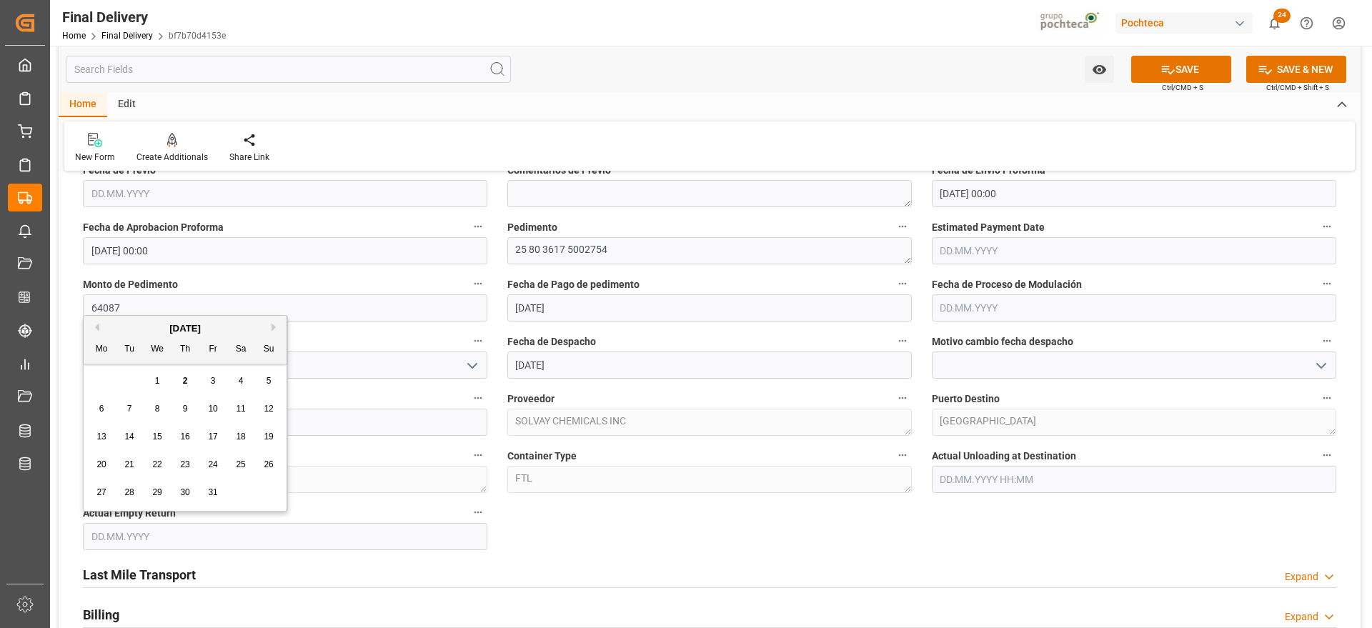
click at [120, 377] on div "29 30 1 2 3 4 5" at bounding box center [185, 381] width 195 height 28
click at [214, 385] on span "3" at bounding box center [213, 381] width 5 height 10
type input "03.10.2025"
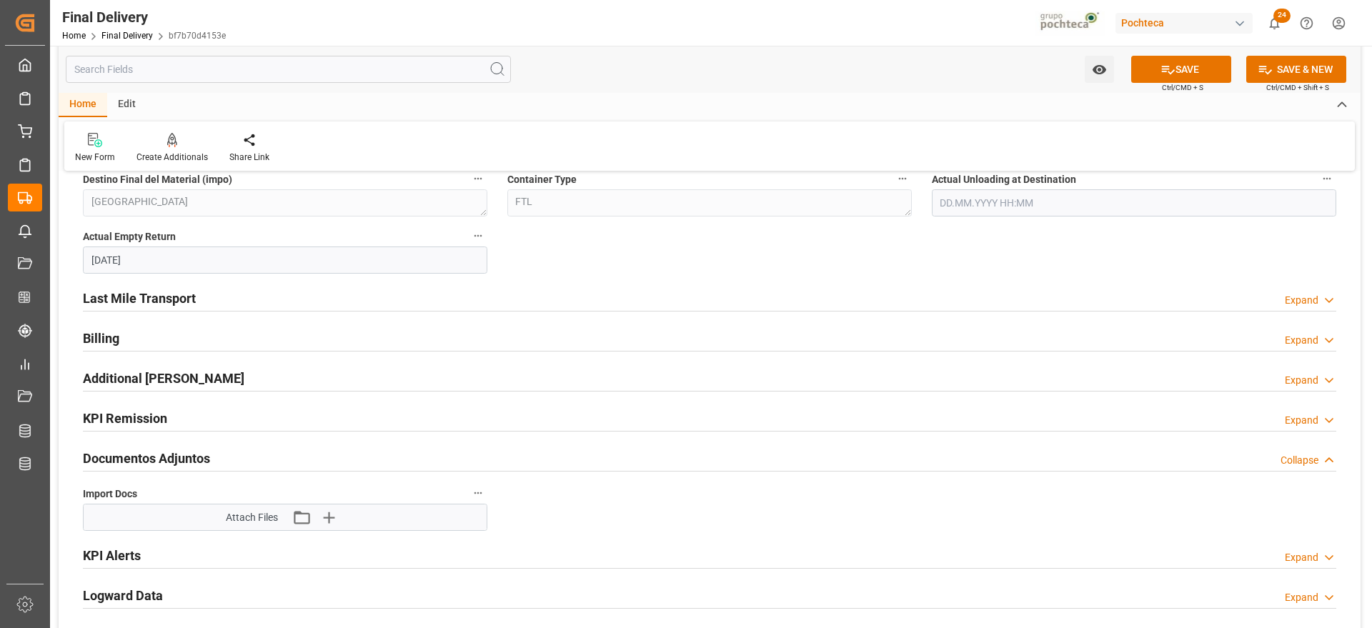
scroll to position [1162, 0]
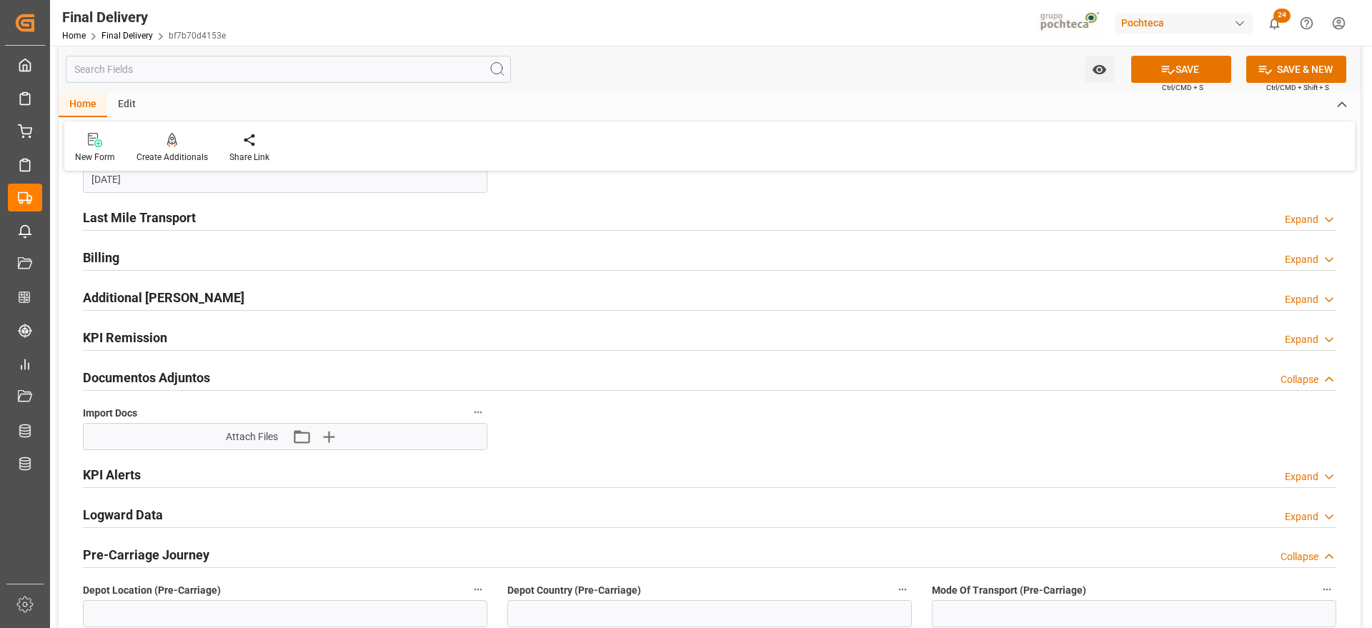
click at [143, 213] on h2 "Last Mile Transport" at bounding box center [139, 217] width 113 height 19
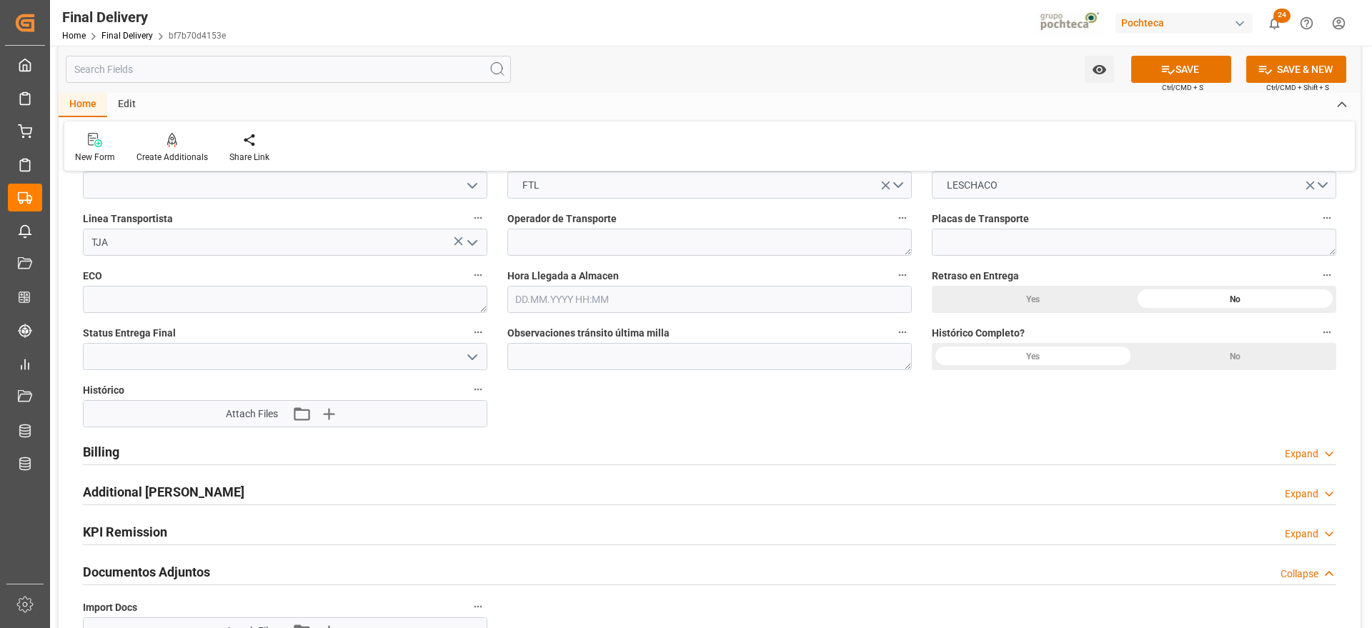
scroll to position [1340, 0]
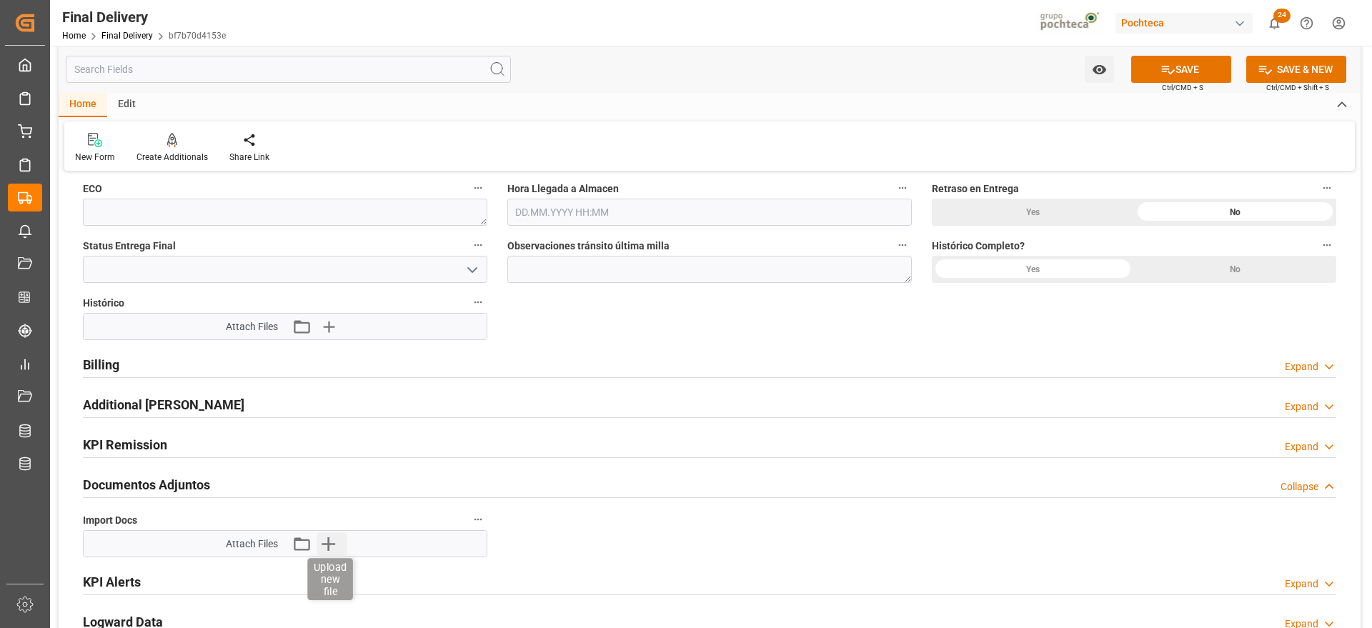
click at [324, 550] on icon "button" at bounding box center [328, 544] width 23 height 23
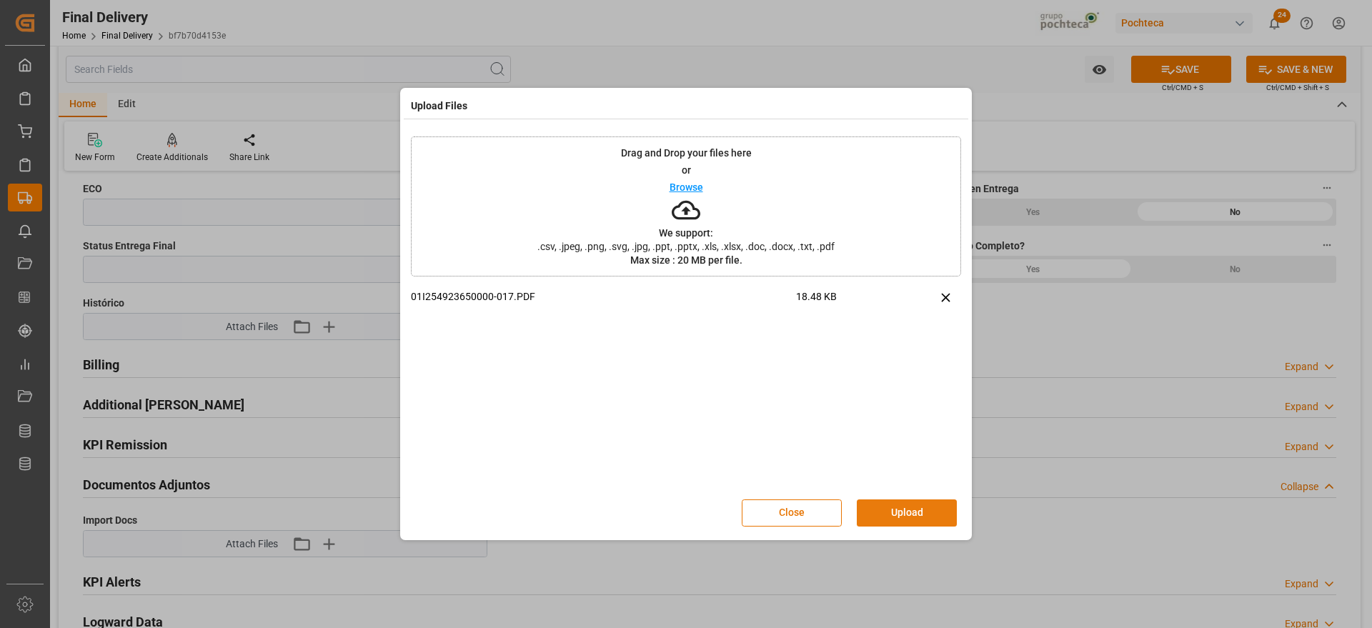
click at [906, 513] on button "Upload" at bounding box center [907, 513] width 100 height 27
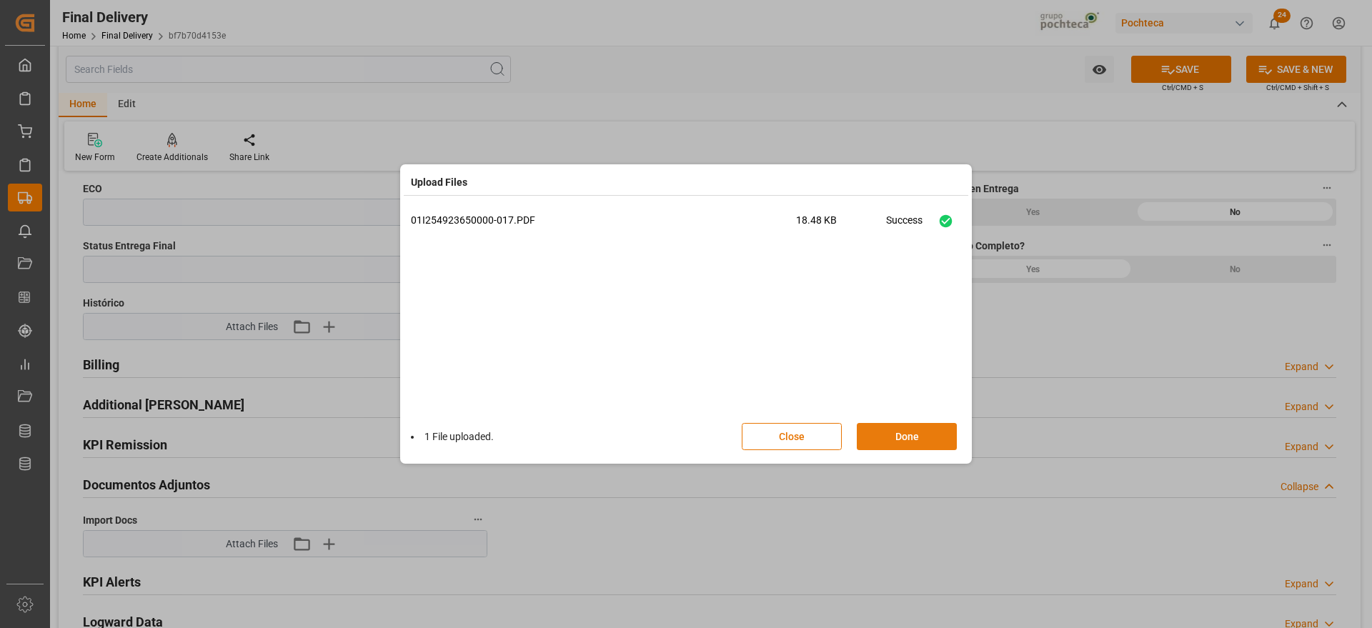
click at [901, 439] on button "Done" at bounding box center [907, 436] width 100 height 27
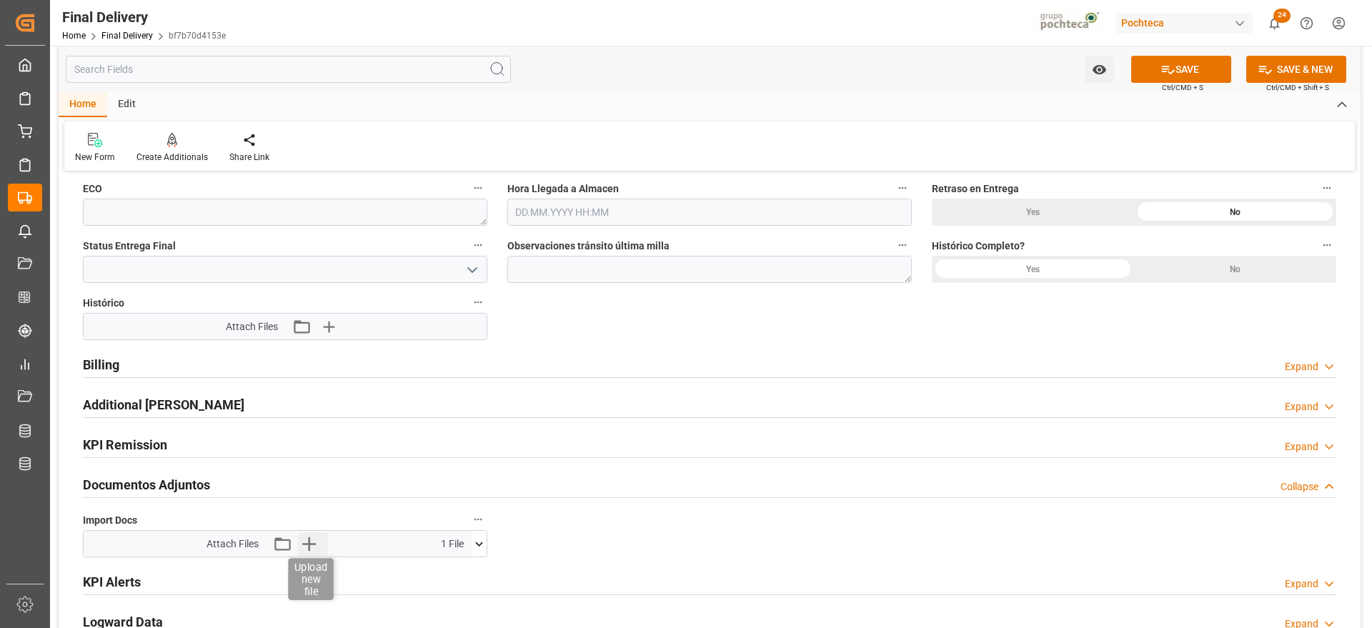
click at [310, 546] on icon "button" at bounding box center [310, 545] width 14 height 14
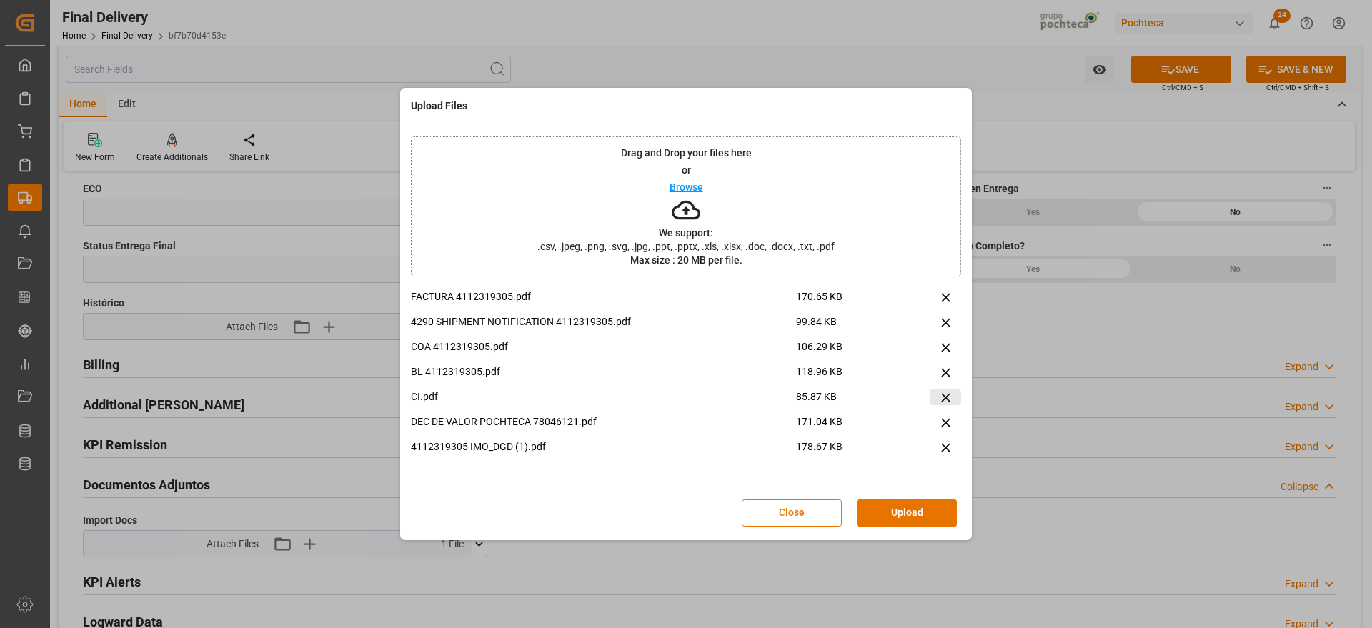
click at [953, 396] on icon at bounding box center [946, 397] width 15 height 15
click at [951, 395] on icon at bounding box center [946, 397] width 15 height 15
click at [949, 395] on icon at bounding box center [946, 397] width 15 height 15
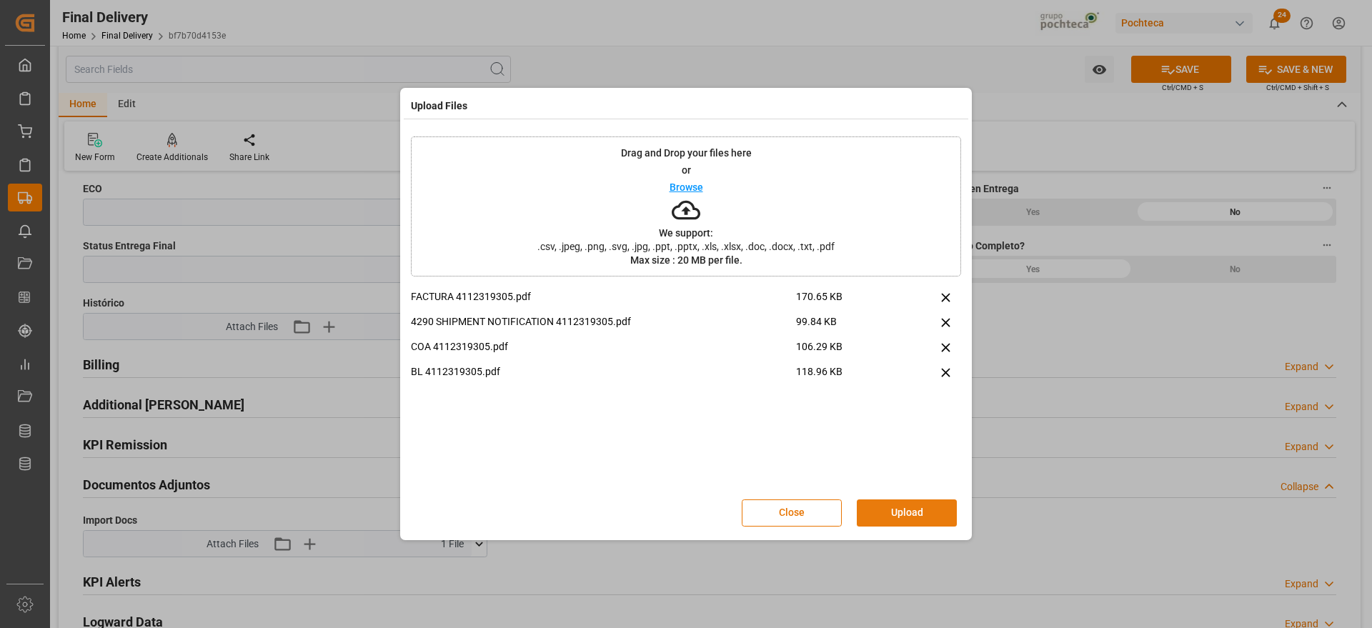
click at [921, 511] on button "Upload" at bounding box center [907, 513] width 100 height 27
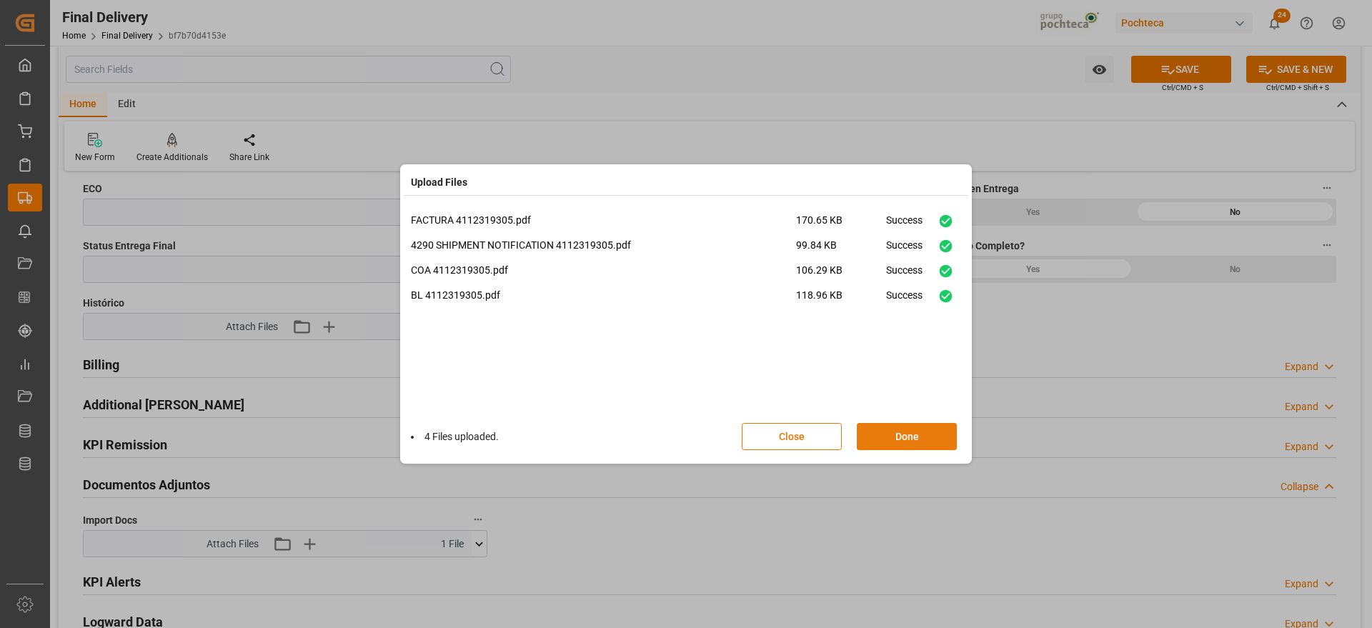
click at [923, 432] on button "Done" at bounding box center [907, 436] width 100 height 27
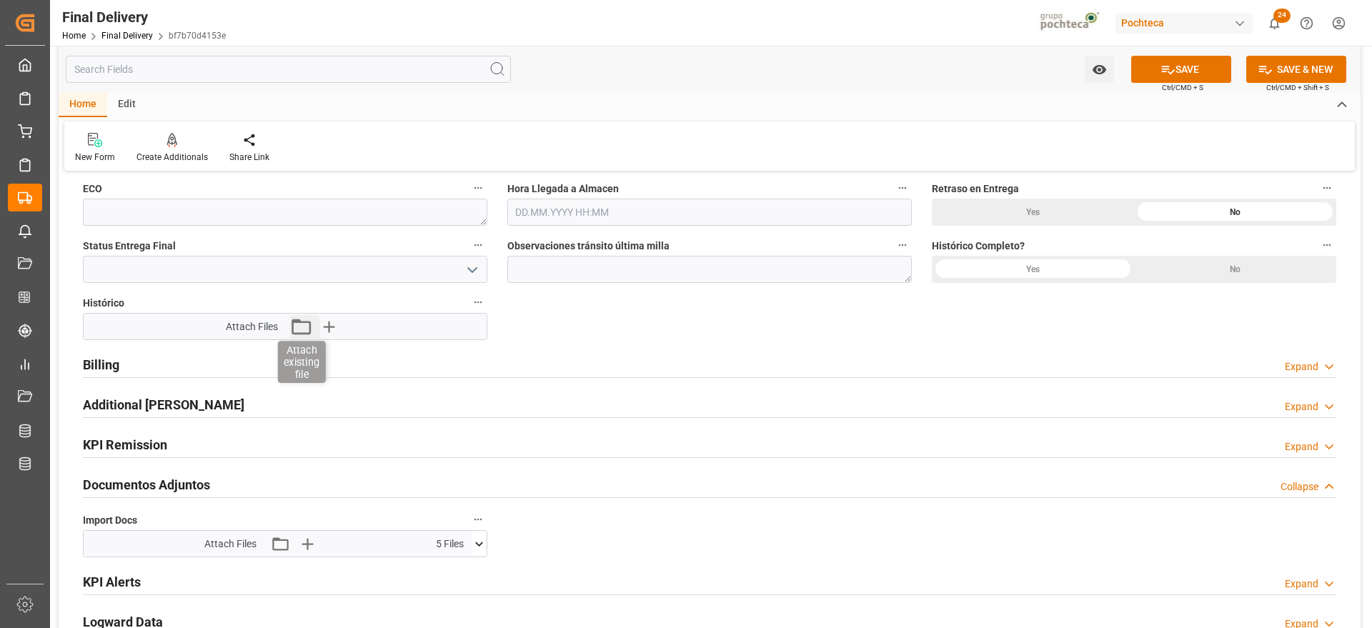
click at [293, 321] on icon "button" at bounding box center [301, 327] width 19 height 16
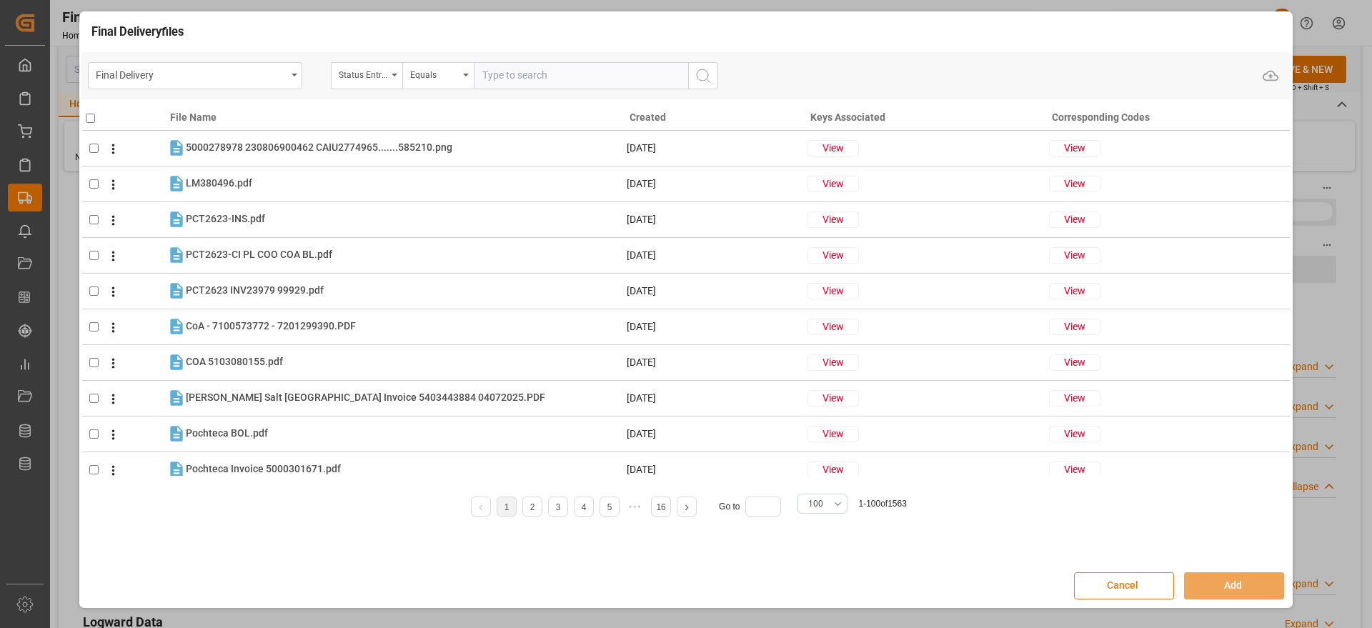
click at [1140, 580] on button "Cancel" at bounding box center [1124, 586] width 100 height 27
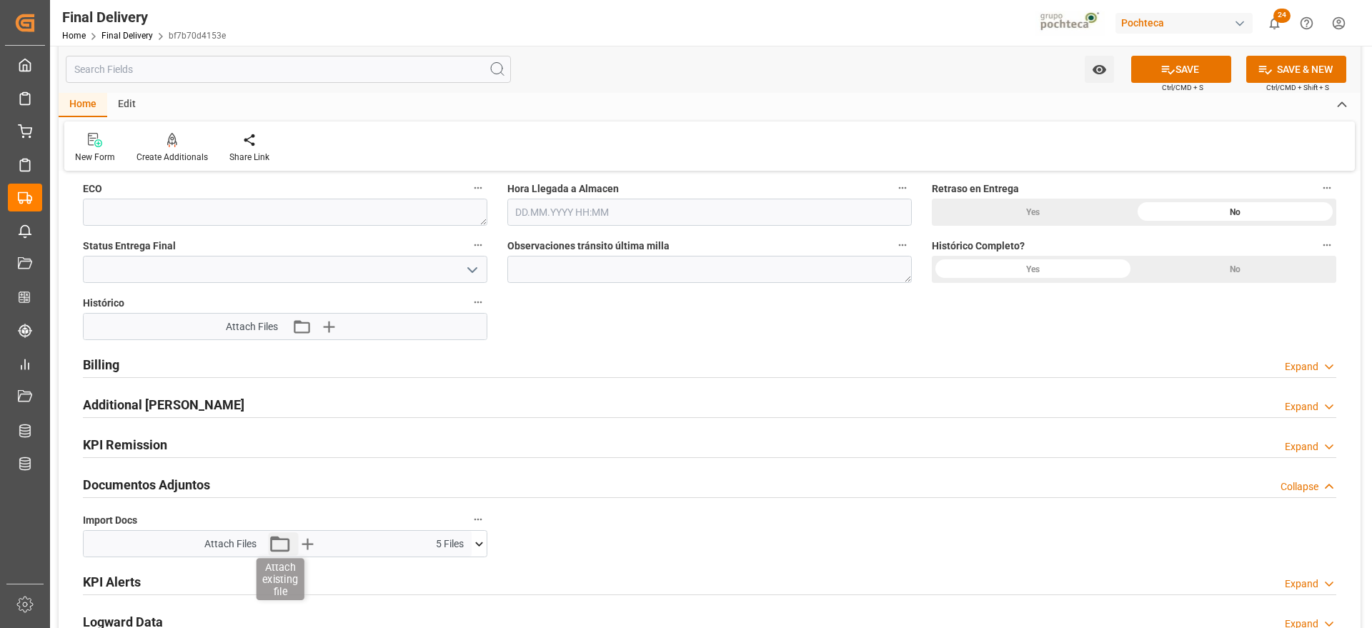
click at [282, 547] on icon "button" at bounding box center [279, 544] width 23 height 23
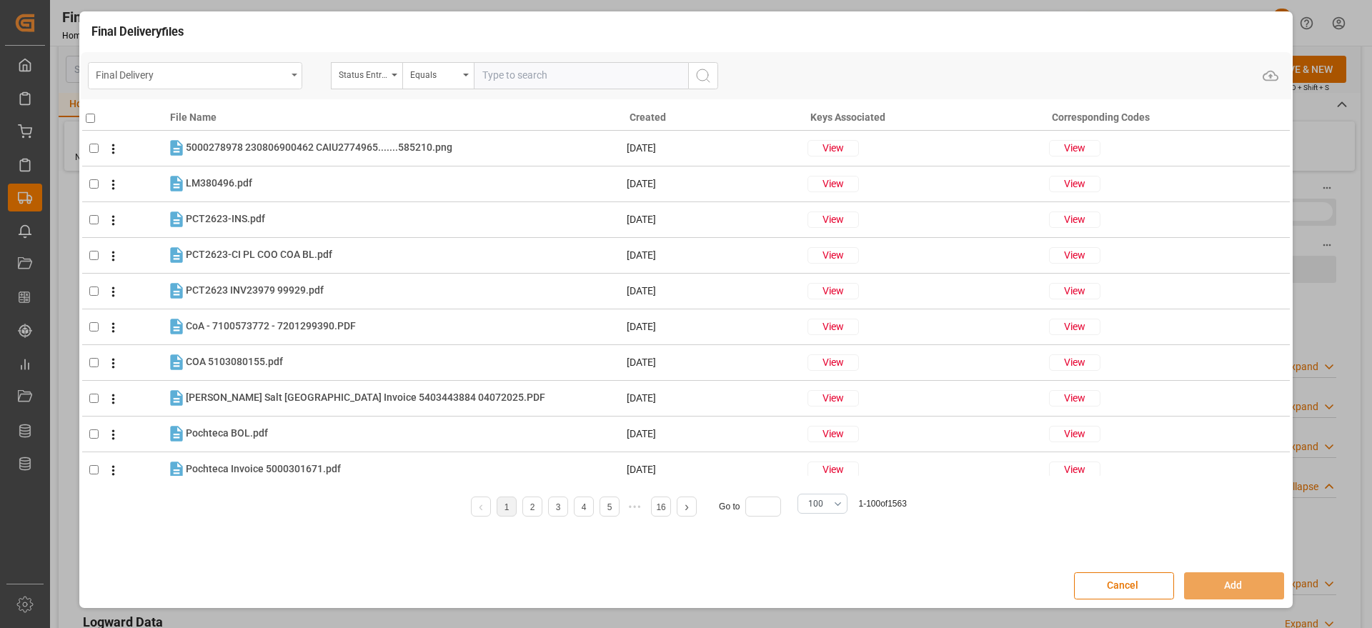
click at [298, 76] on div "Final Delivery" at bounding box center [195, 75] width 214 height 27
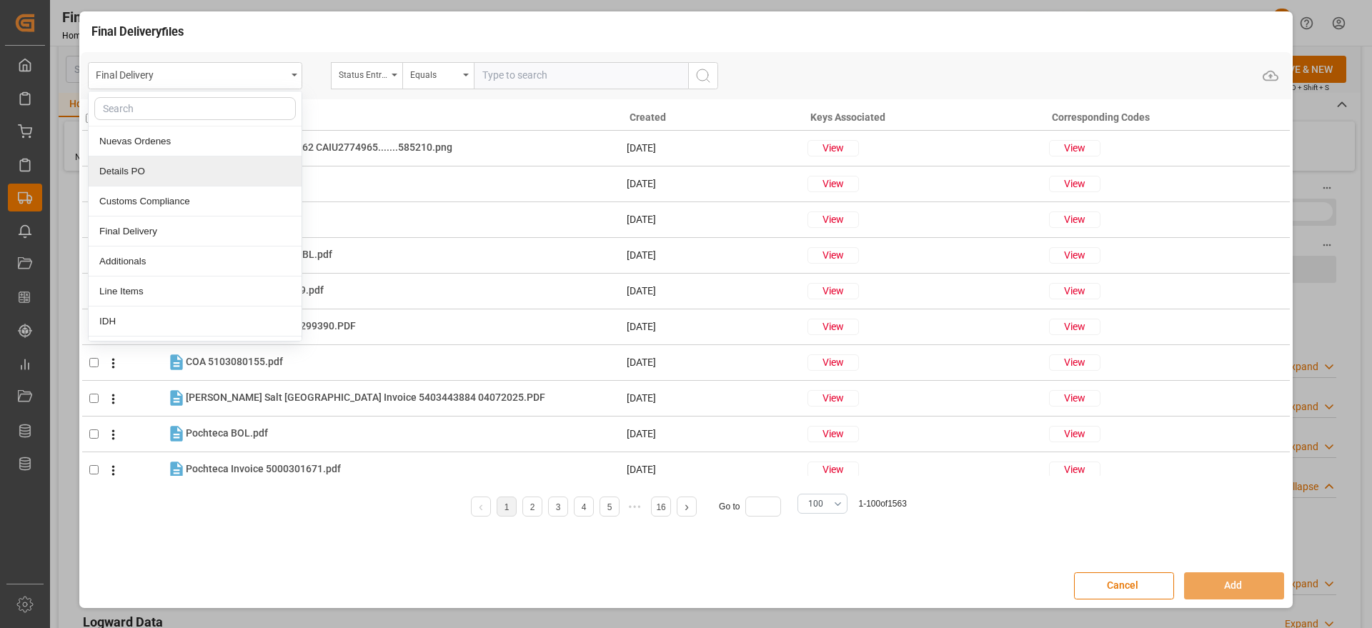
click at [145, 171] on div "Details PO" at bounding box center [195, 172] width 213 height 30
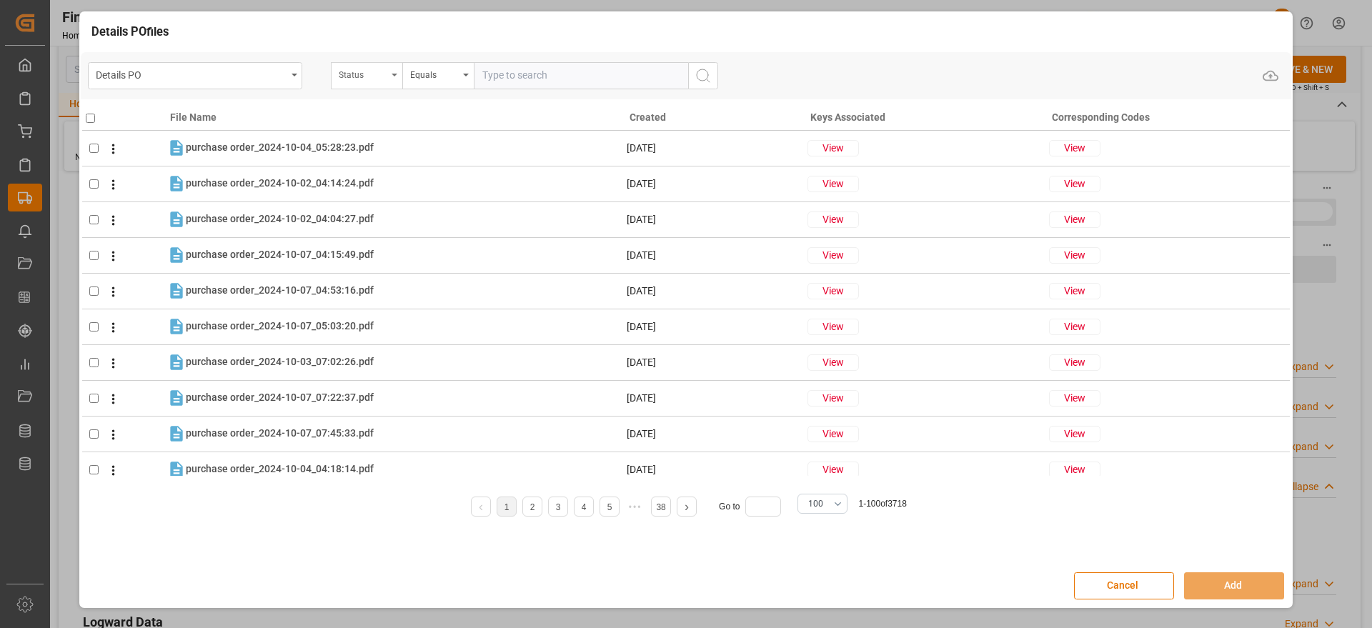
click at [399, 79] on div "Status" at bounding box center [366, 75] width 71 height 27
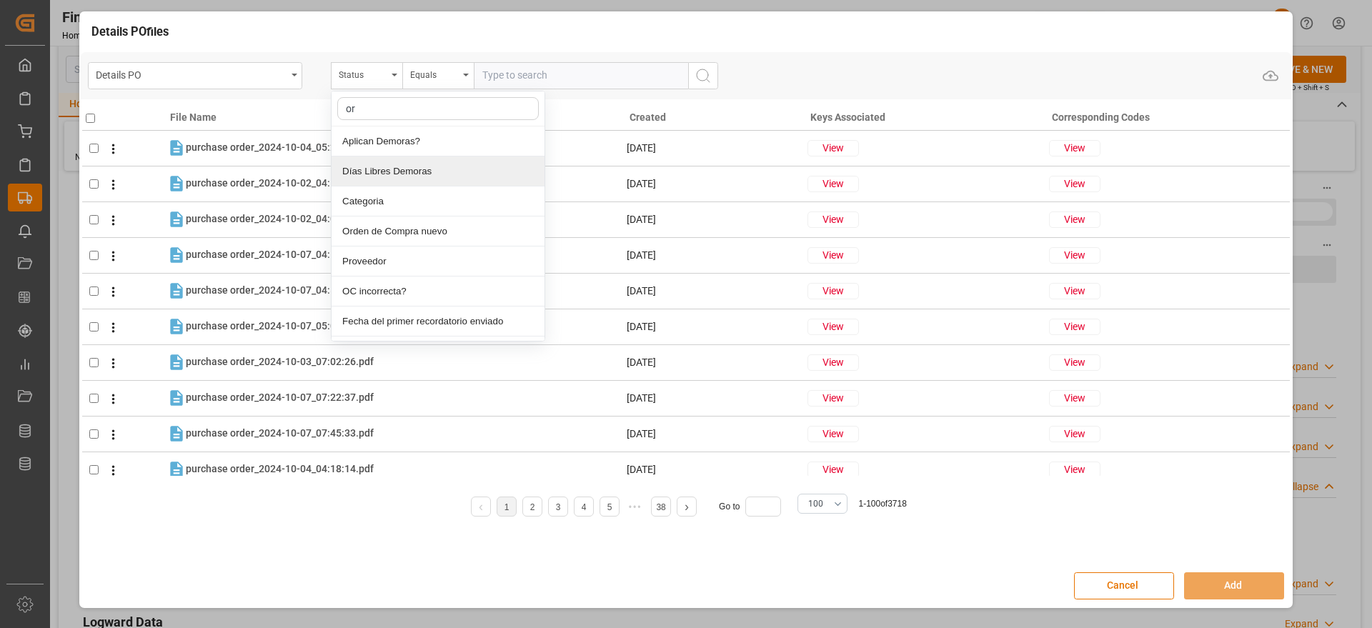
type input "ord"
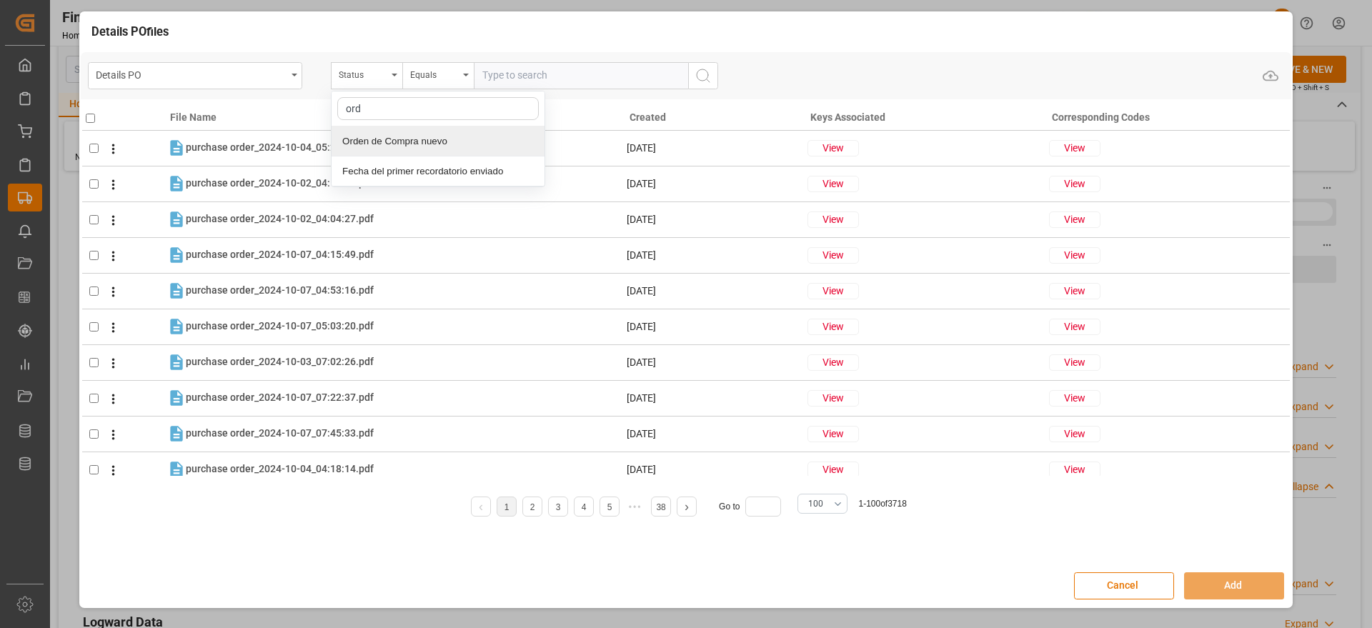
click at [363, 140] on div "Orden de Compra nuevo" at bounding box center [438, 142] width 213 height 30
click at [498, 78] on input "text" at bounding box center [581, 75] width 214 height 27
paste input "5000308447"
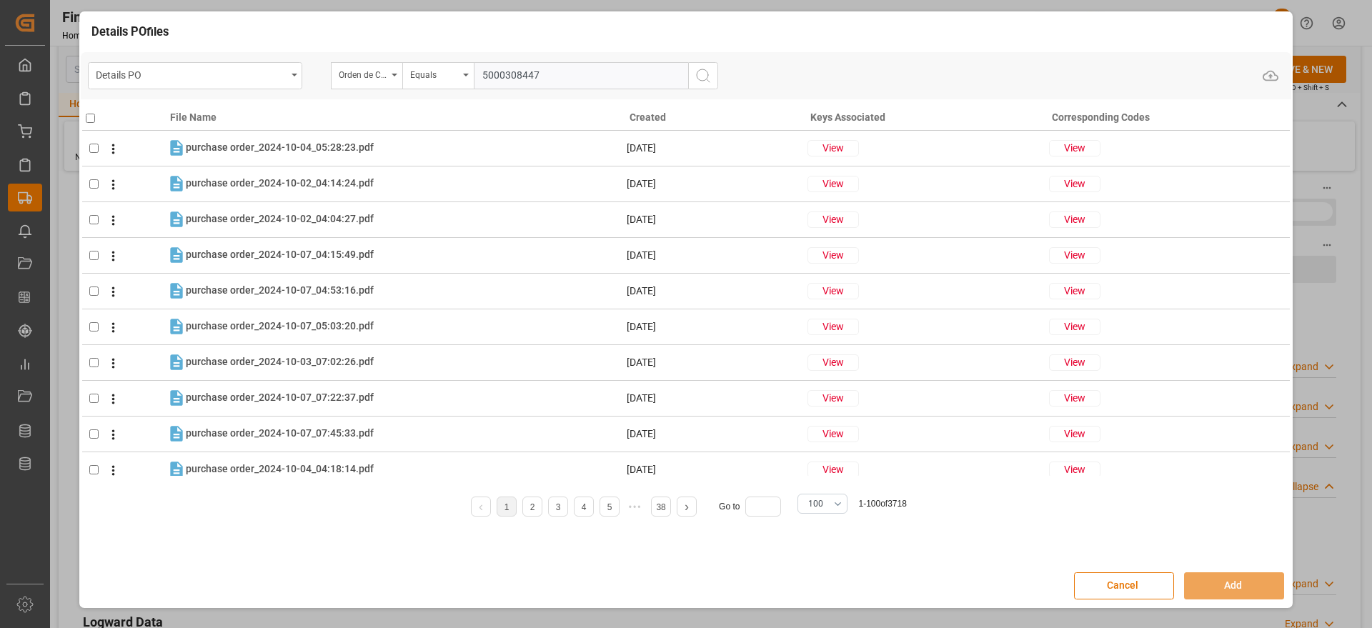
type input "5000308447"
click at [707, 76] on icon "search button" at bounding box center [703, 75] width 17 height 17
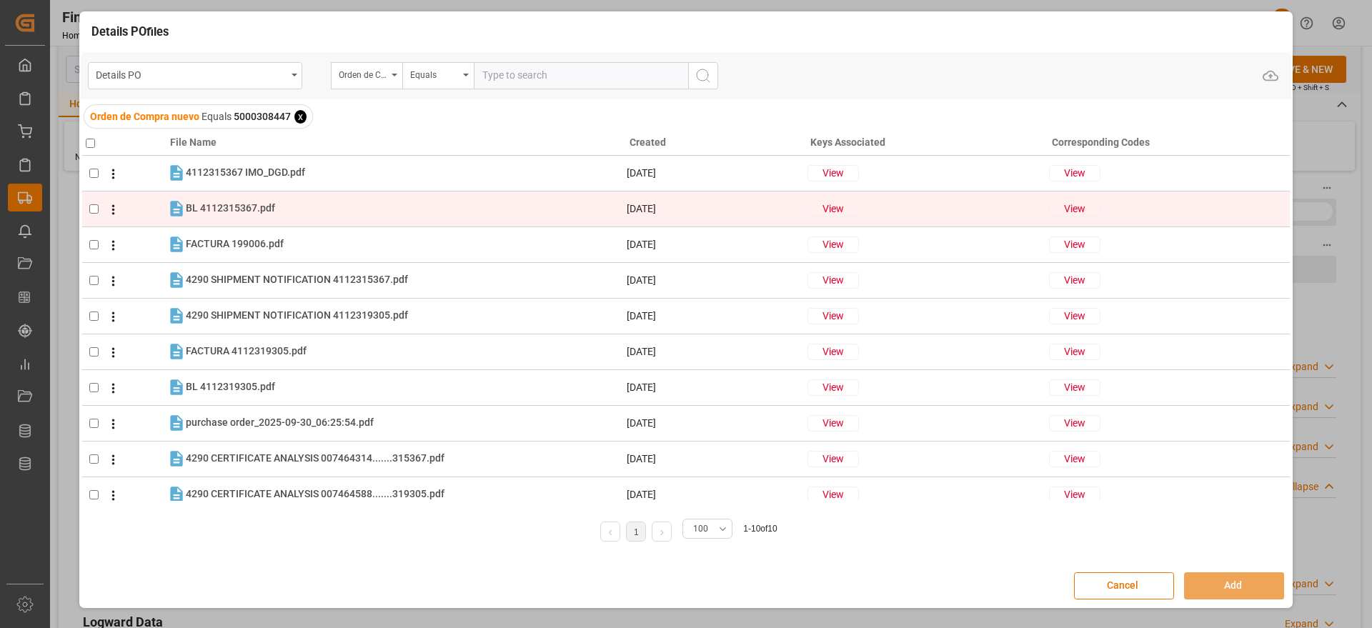
click at [94, 212] on input "checkbox" at bounding box center [93, 208] width 9 height 9
checkbox input "true"
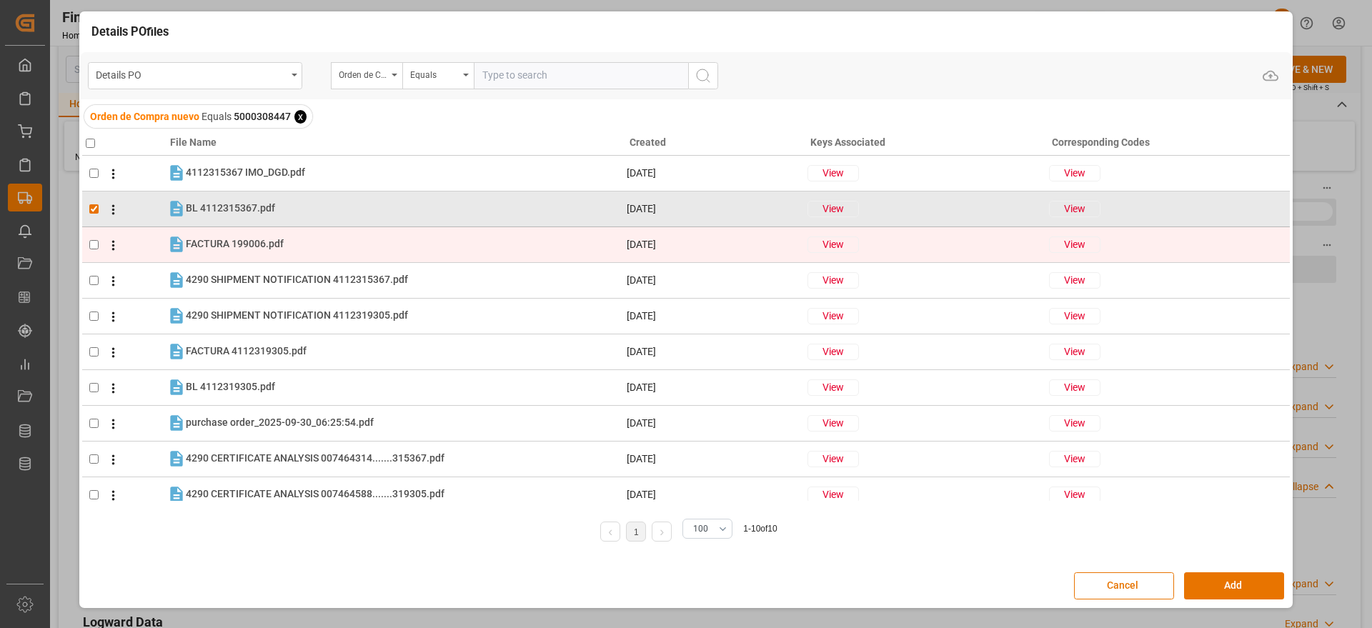
click at [89, 238] on td at bounding box center [124, 245] width 84 height 36
checkbox input "true"
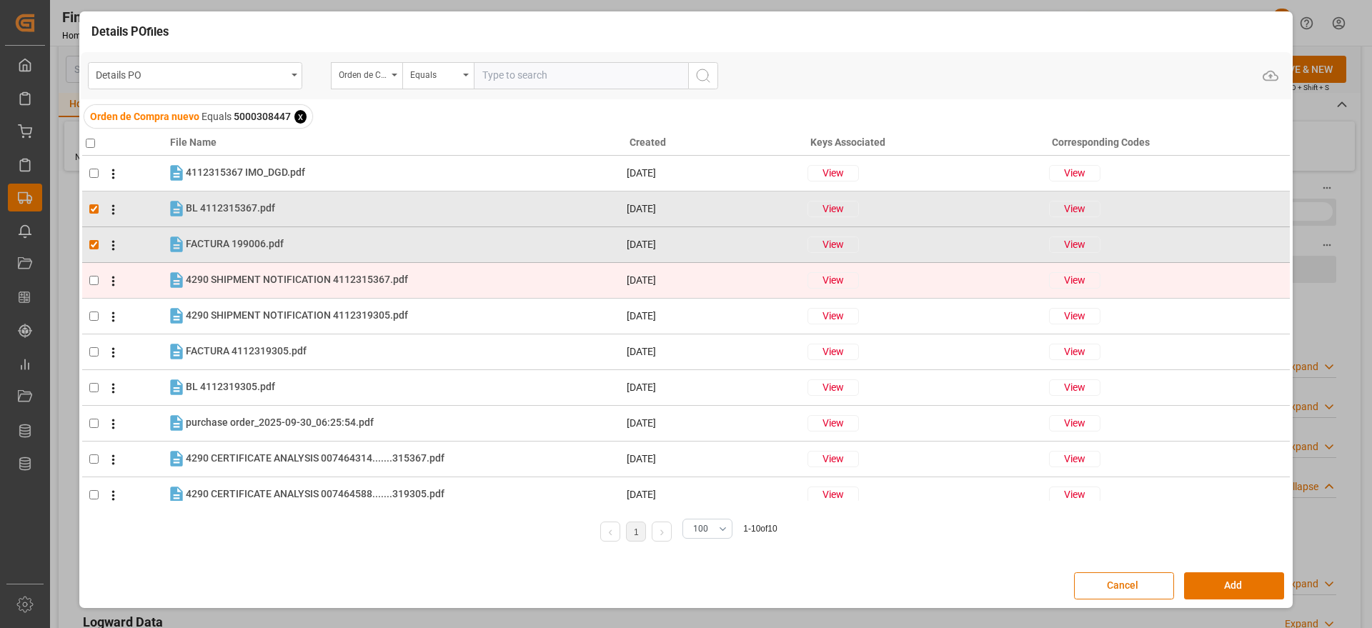
click at [94, 279] on input "checkbox" at bounding box center [93, 280] width 9 height 9
checkbox input "true"
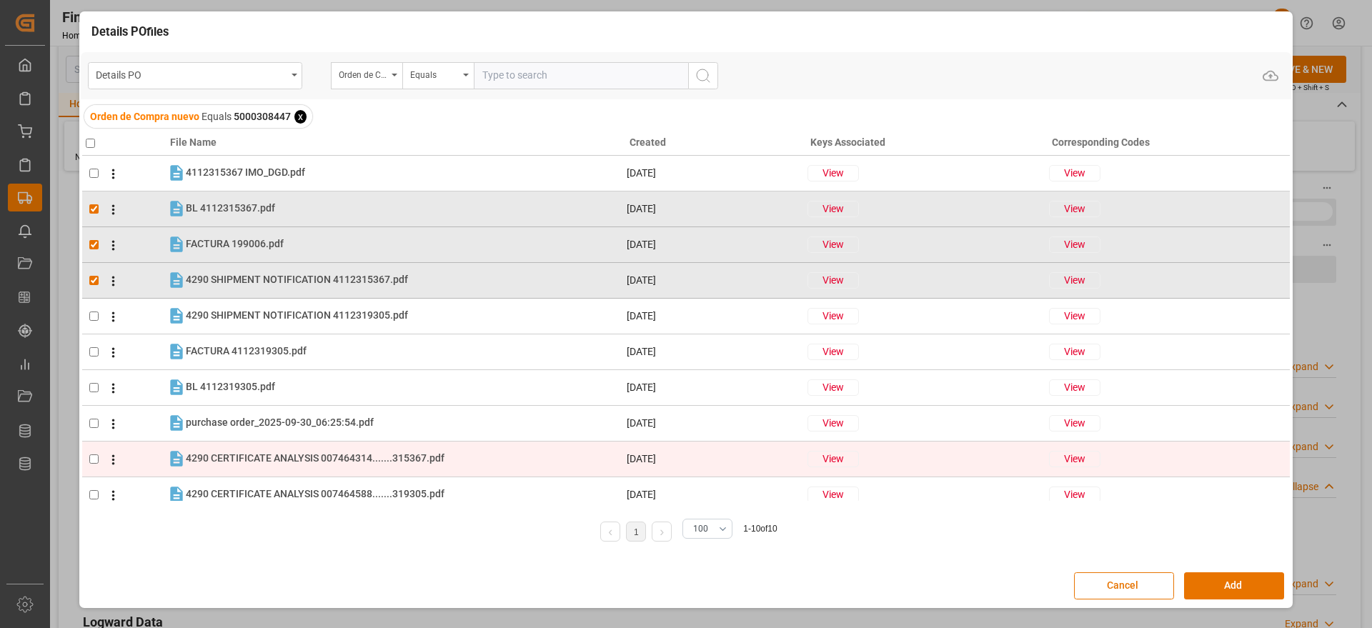
click at [95, 457] on input "checkbox" at bounding box center [93, 459] width 9 height 9
checkbox input "true"
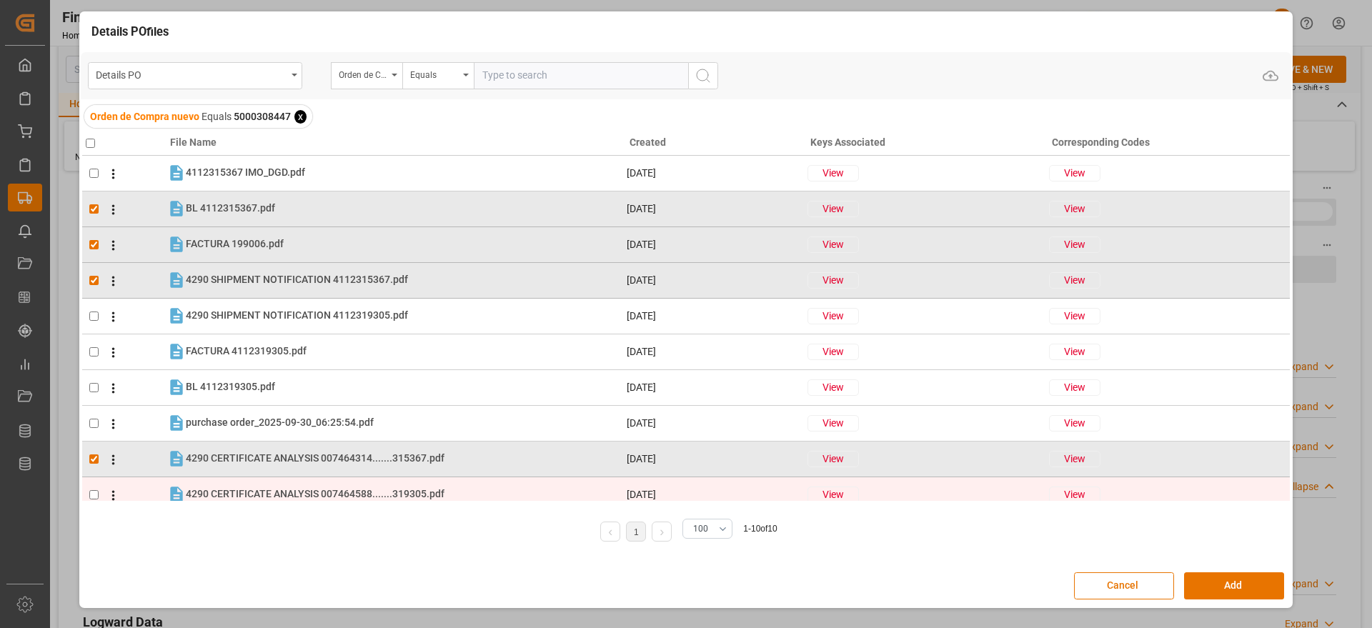
click at [91, 494] on input "checkbox" at bounding box center [93, 494] width 9 height 9
checkbox input "true"
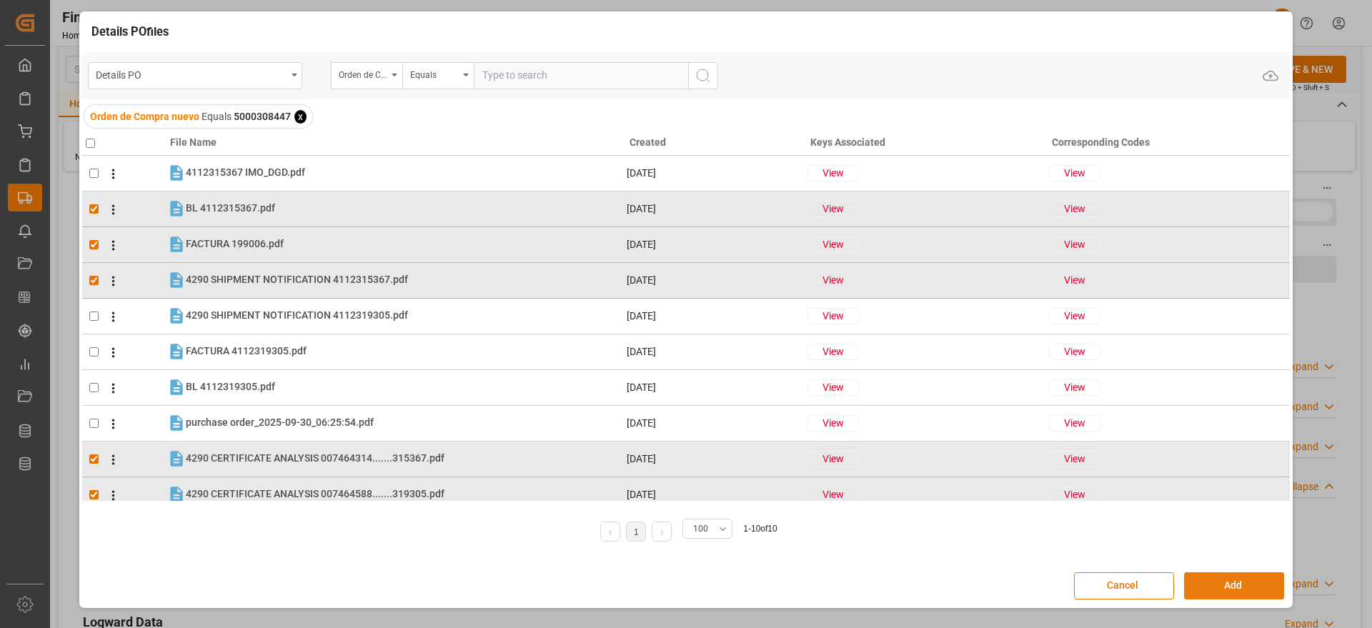
click at [1222, 578] on button "Add" at bounding box center [1234, 586] width 100 height 27
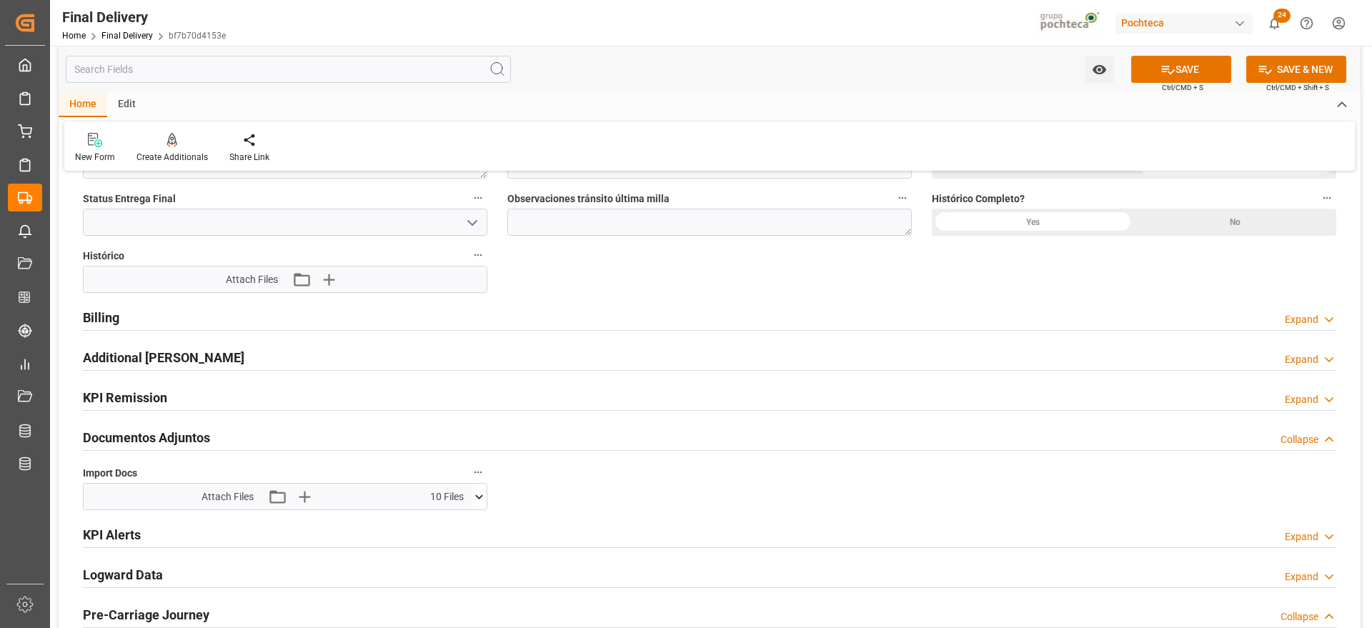
scroll to position [1430, 0]
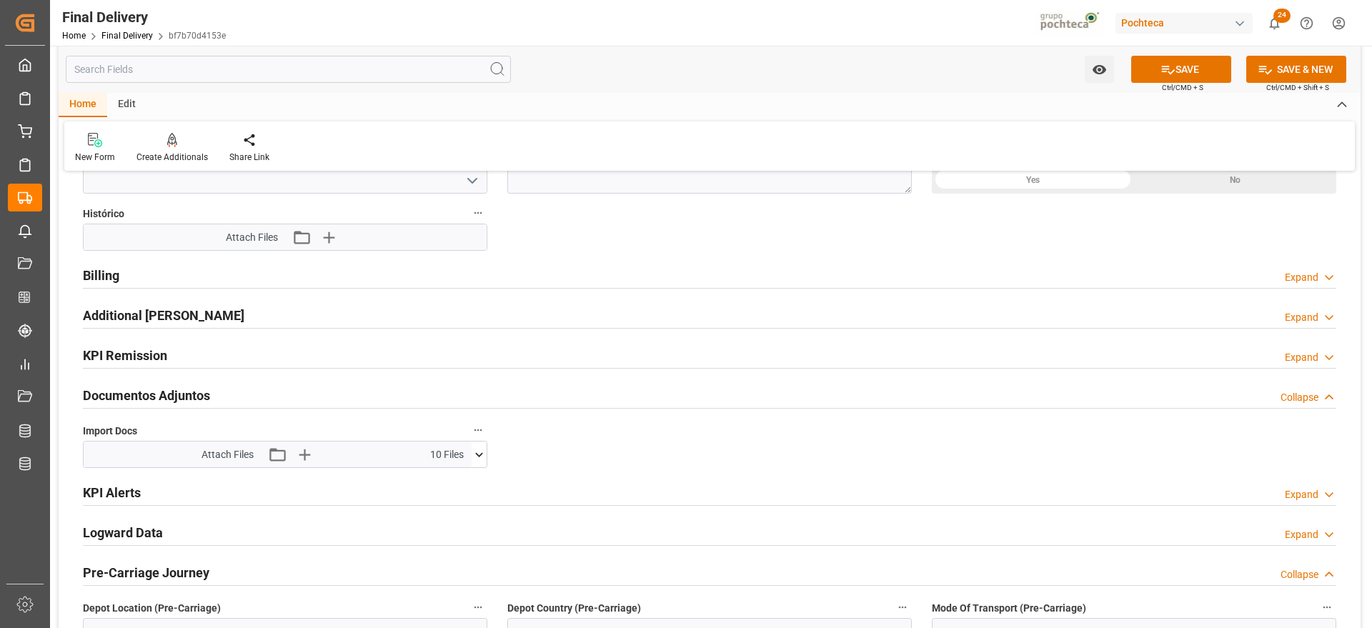
click at [475, 457] on icon at bounding box center [479, 454] width 15 height 15
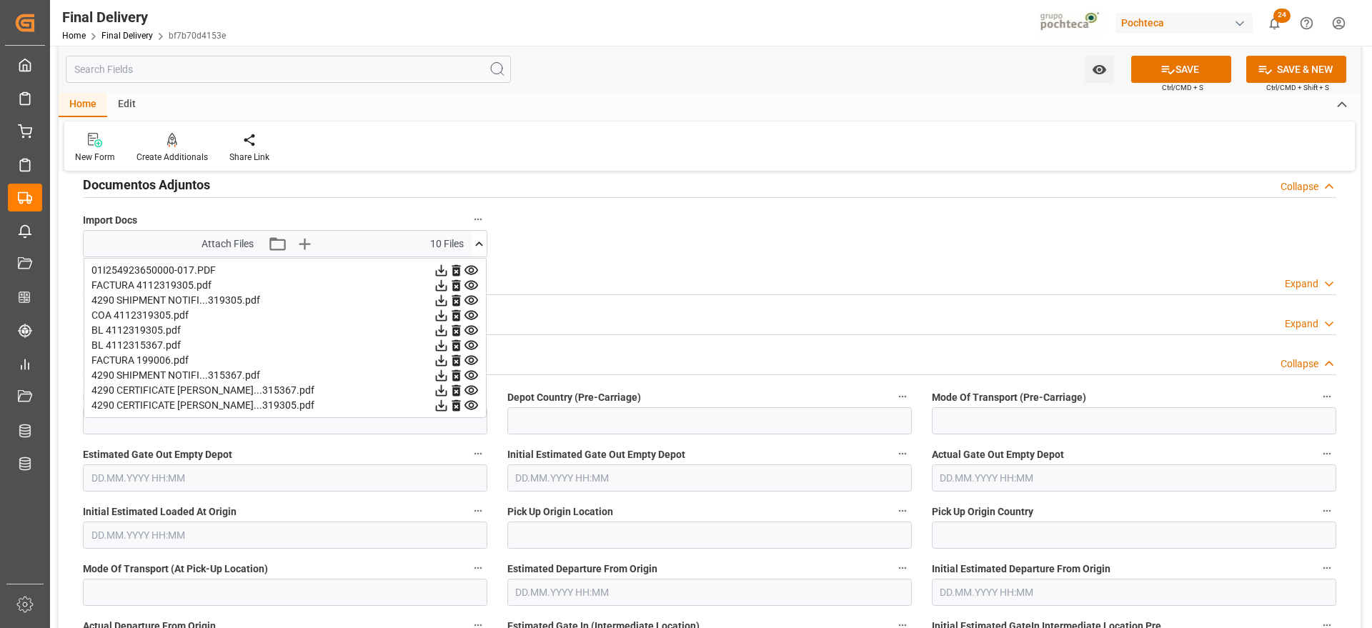
scroll to position [1698, 0]
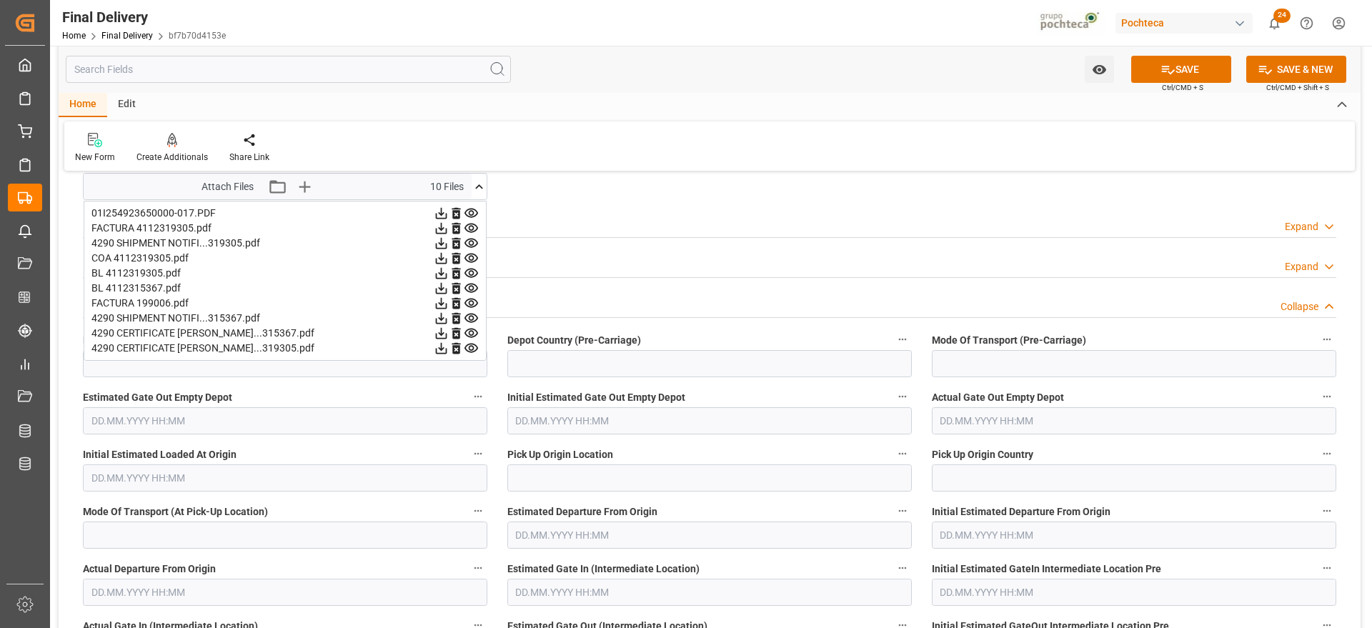
click at [459, 257] on icon at bounding box center [456, 258] width 9 height 11
click at [1164, 70] on icon at bounding box center [1168, 70] width 13 height 9
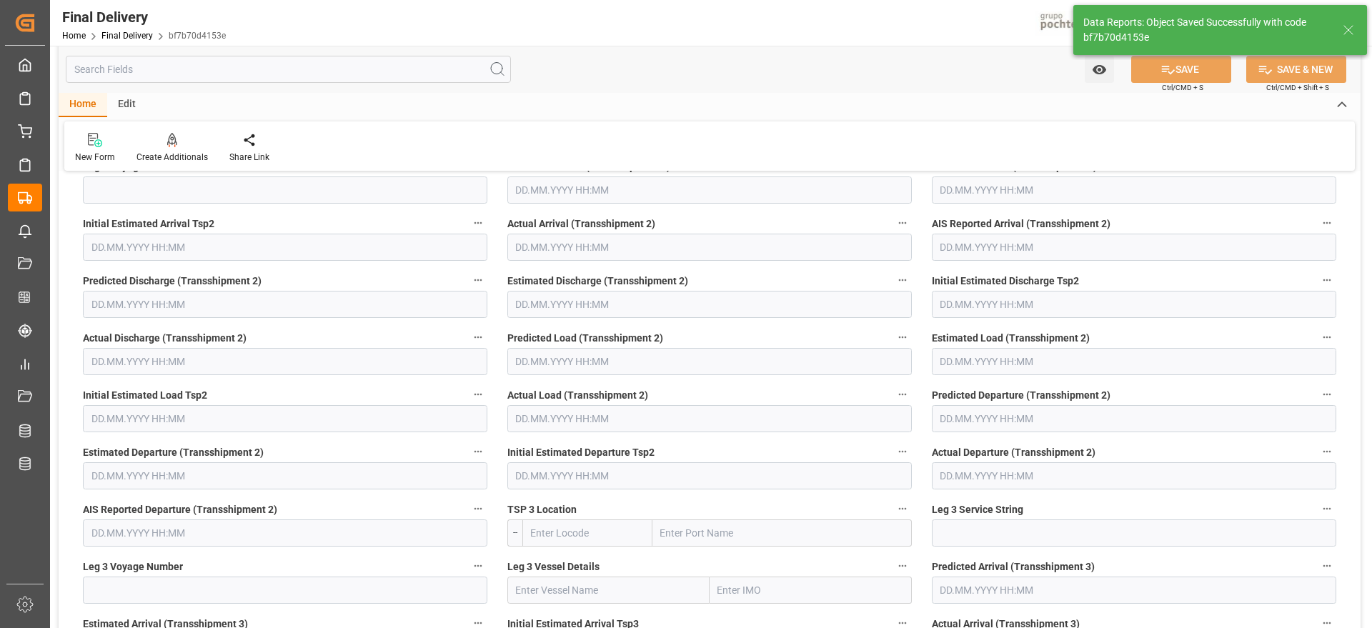
scroll to position [340, 0]
